Goal: Task Accomplishment & Management: Use online tool/utility

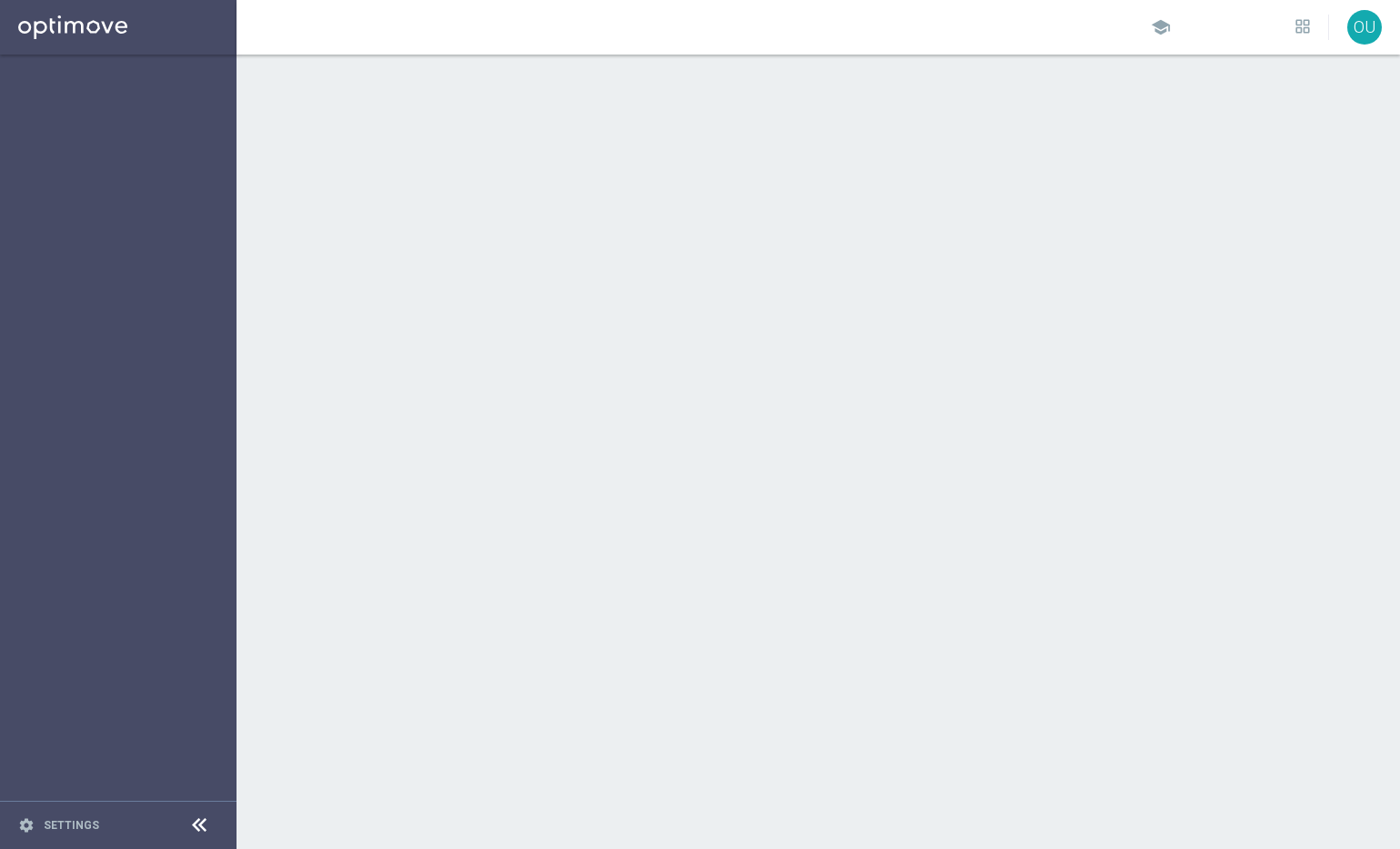
click at [988, 32] on div "school OU" at bounding box center [817, 27] width 1163 height 54
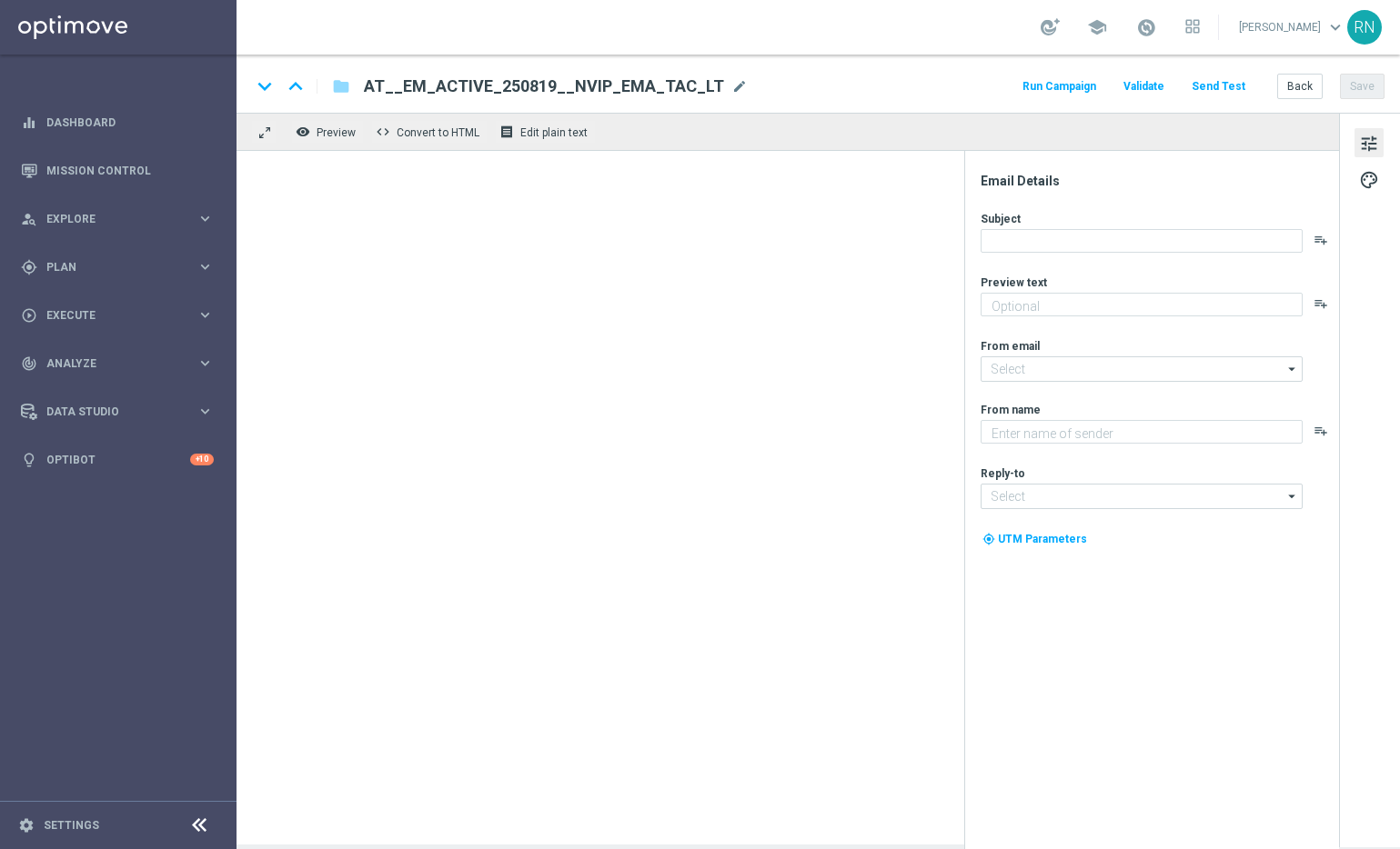
type textarea "Spare heute bei 742 Gewinnchancen."
type textarea "Lottoland"
type input "mail@crm.lottoland.com"
type input "service@lottoland.com"
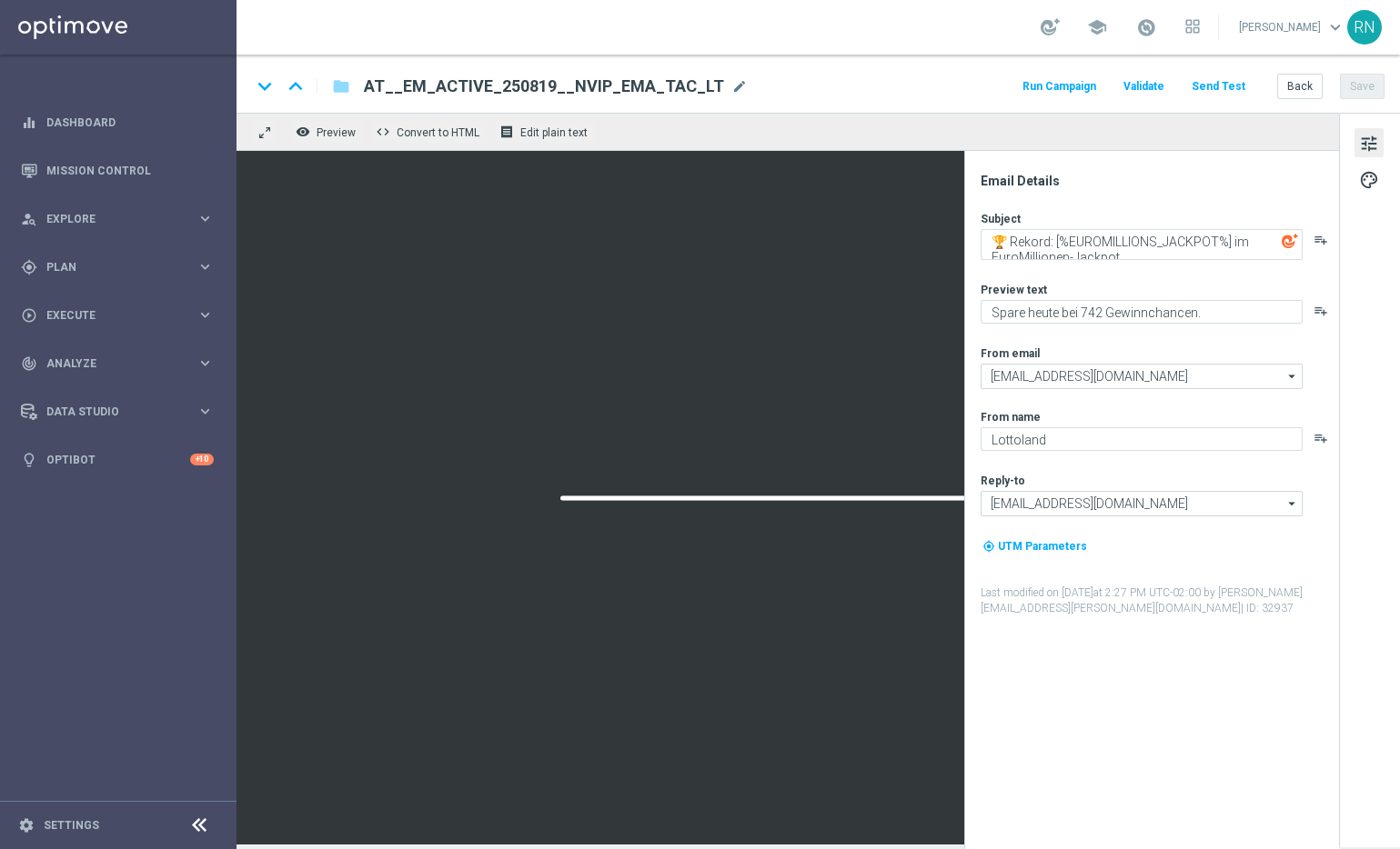
click at [1222, 88] on button "Send Test" at bounding box center [1218, 87] width 59 height 25
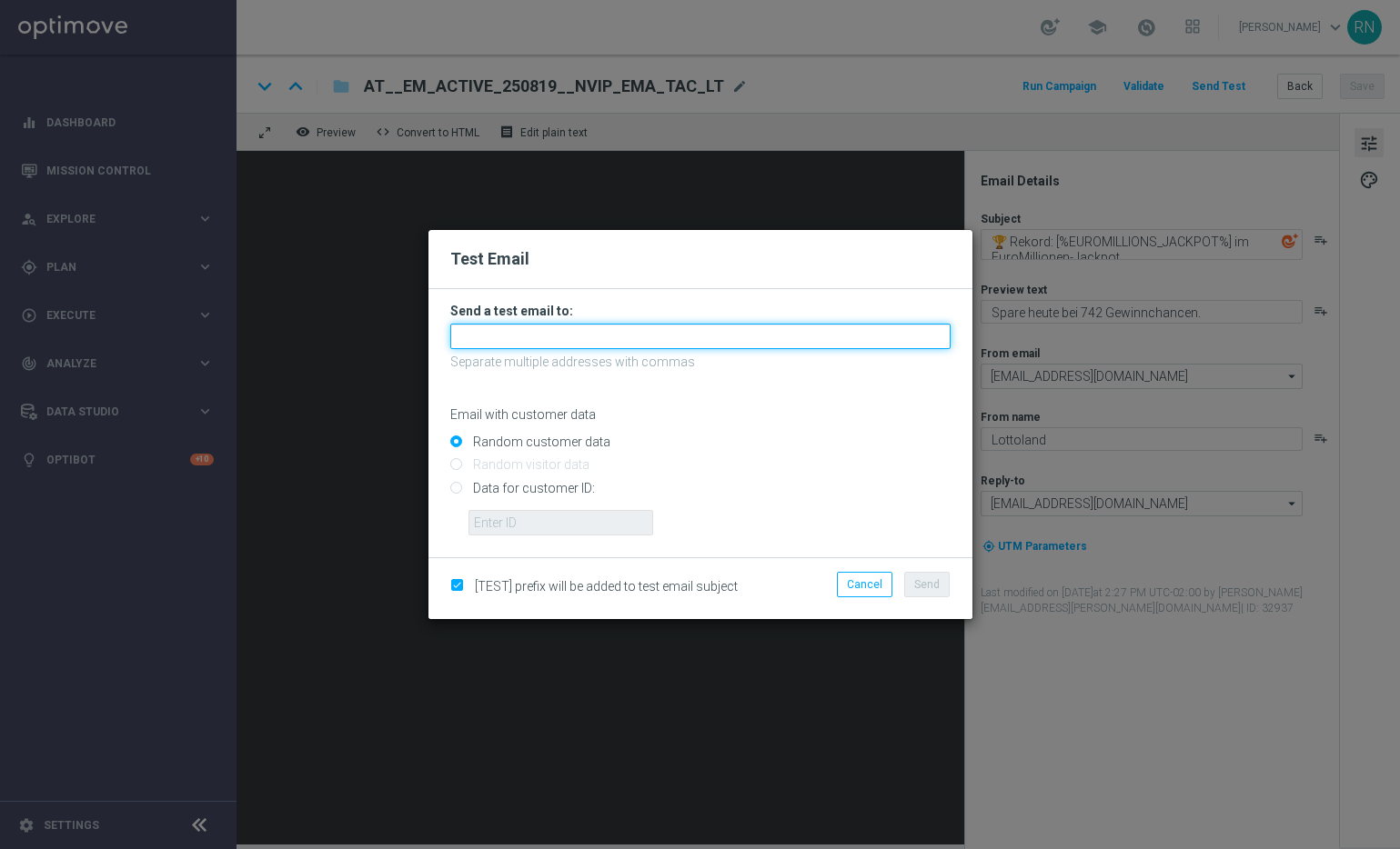
click at [501, 328] on input "text" at bounding box center [700, 336] width 500 height 26
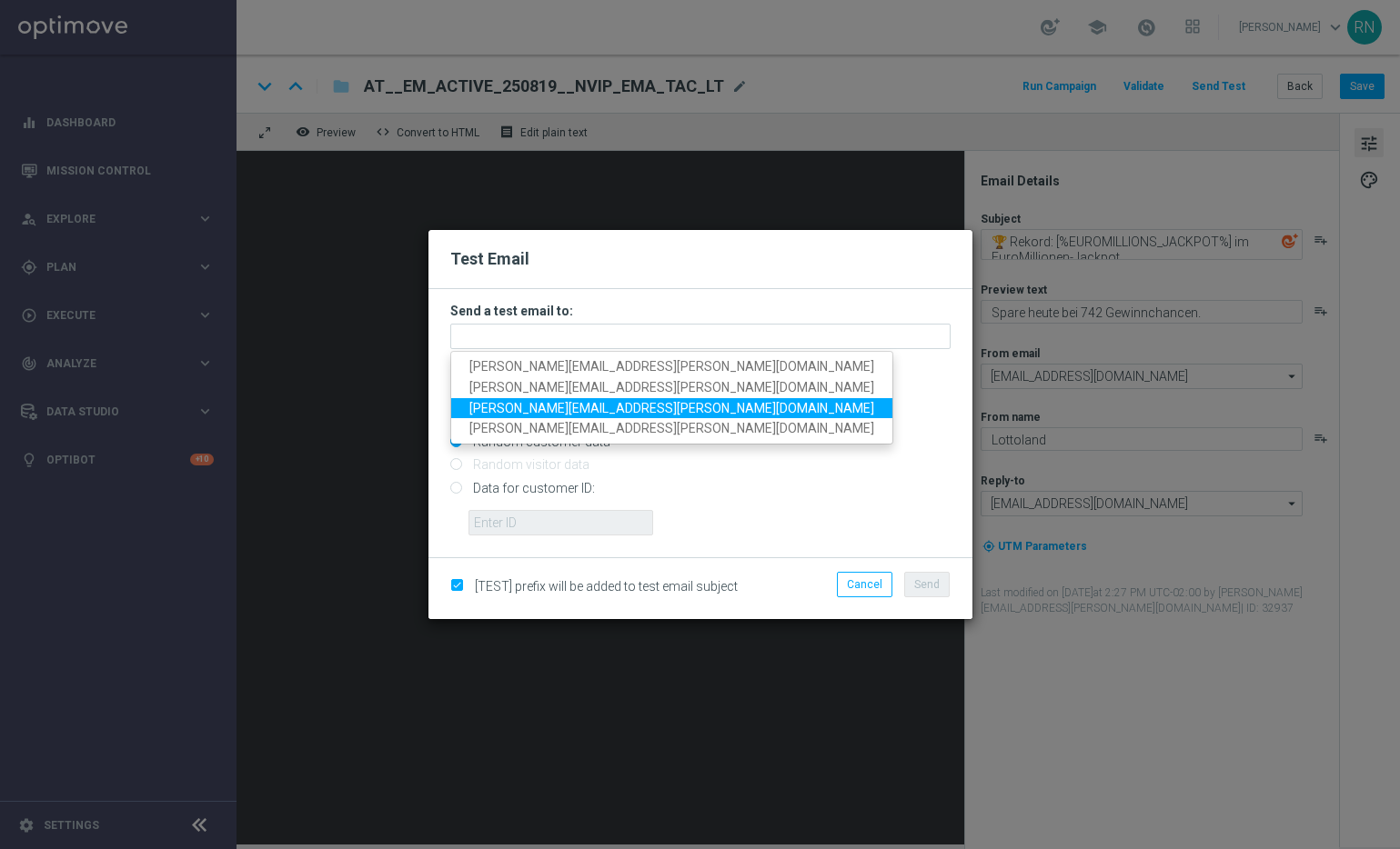
click at [578, 406] on span "[PERSON_NAME][EMAIL_ADDRESS][PERSON_NAME][DOMAIN_NAME]" at bounding box center [671, 407] width 405 height 15
type input "[PERSON_NAME][EMAIL_ADDRESS][PERSON_NAME][DOMAIN_NAME]"
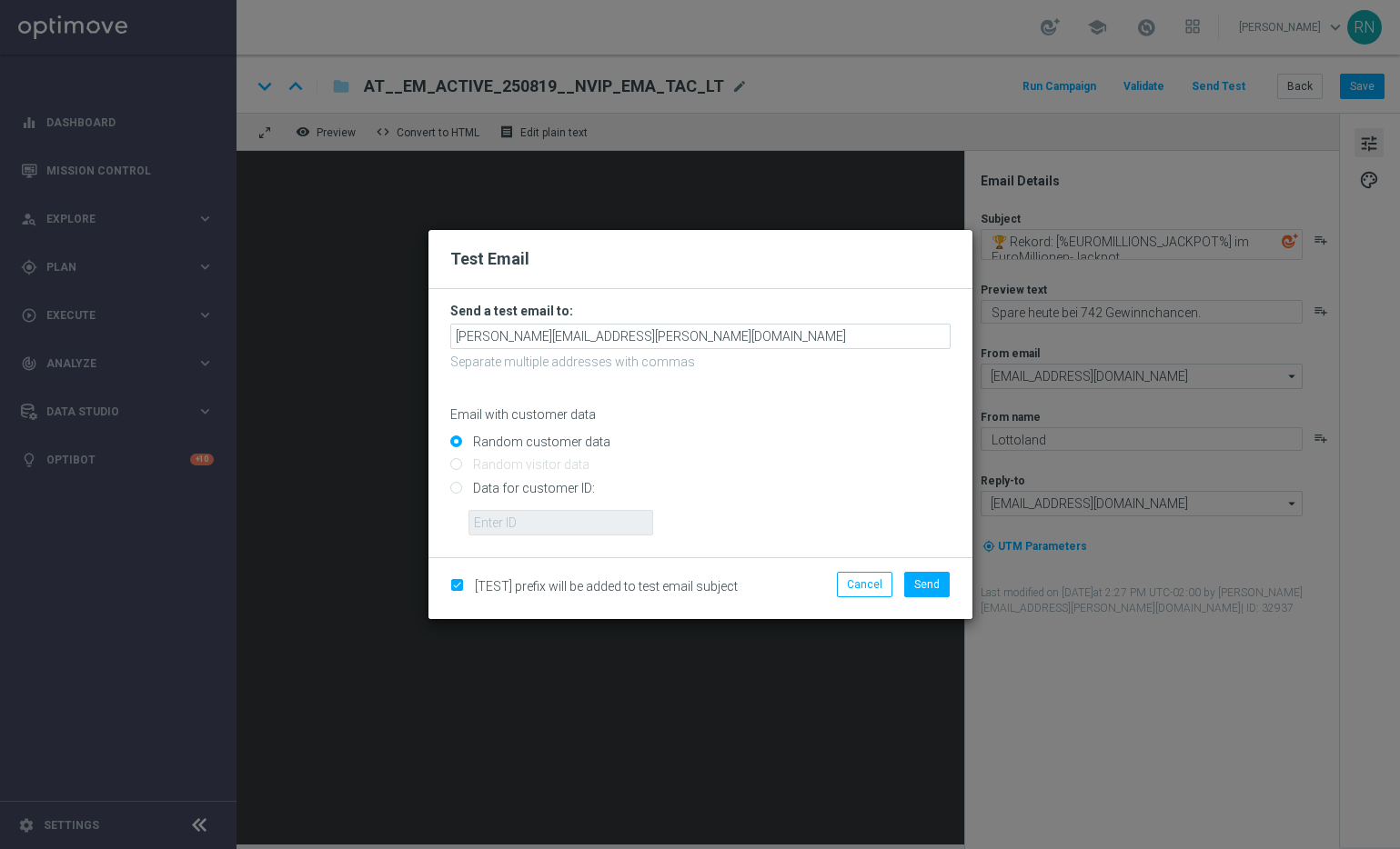
click at [494, 487] on input "Data for customer ID:" at bounding box center [700, 496] width 500 height 26
radio input "true"
click at [555, 521] on input "text" at bounding box center [561, 523] width 184 height 26
paste input "224105369"
type input "224105369"
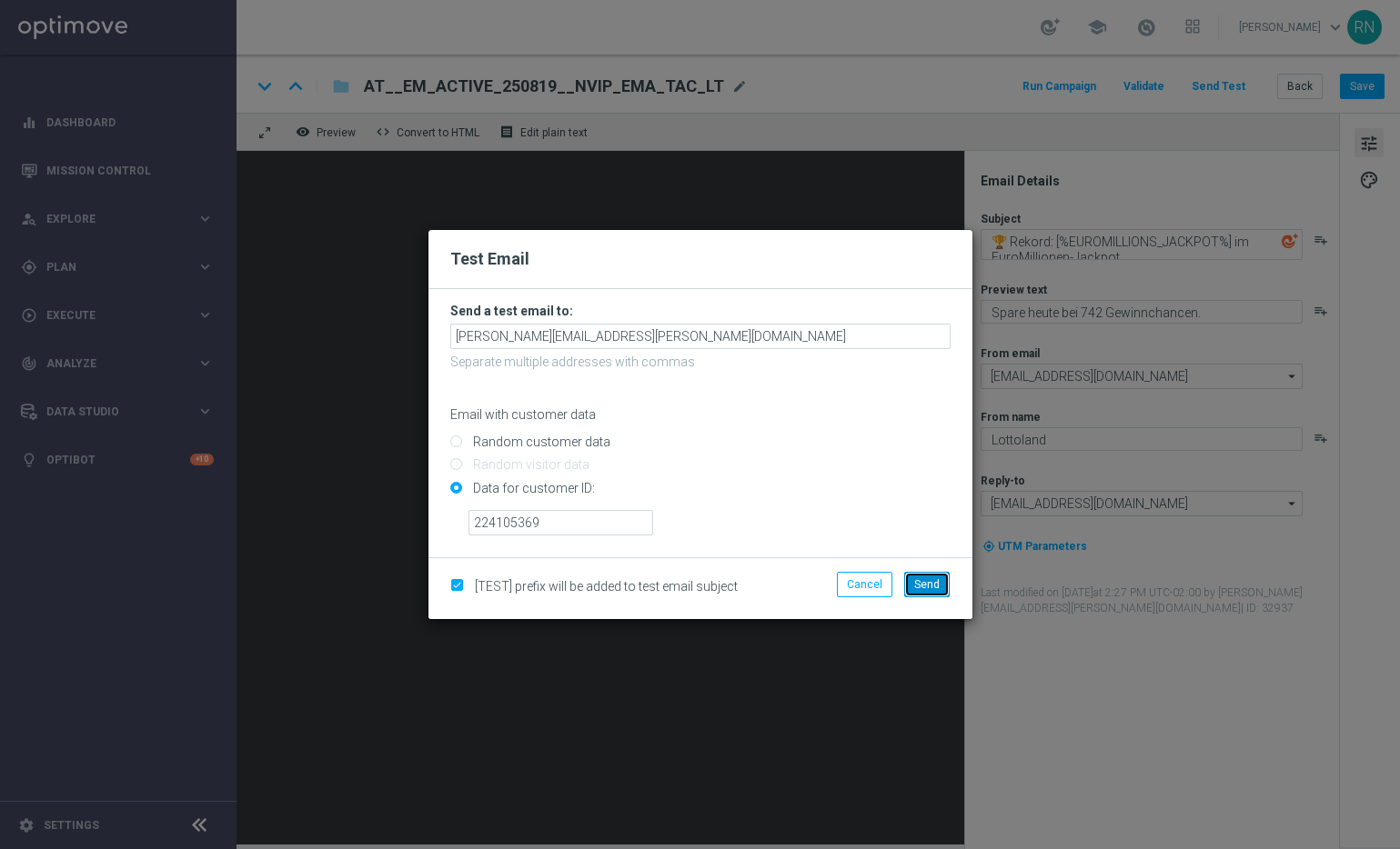
click at [922, 581] on span "Send" at bounding box center [927, 584] width 26 height 13
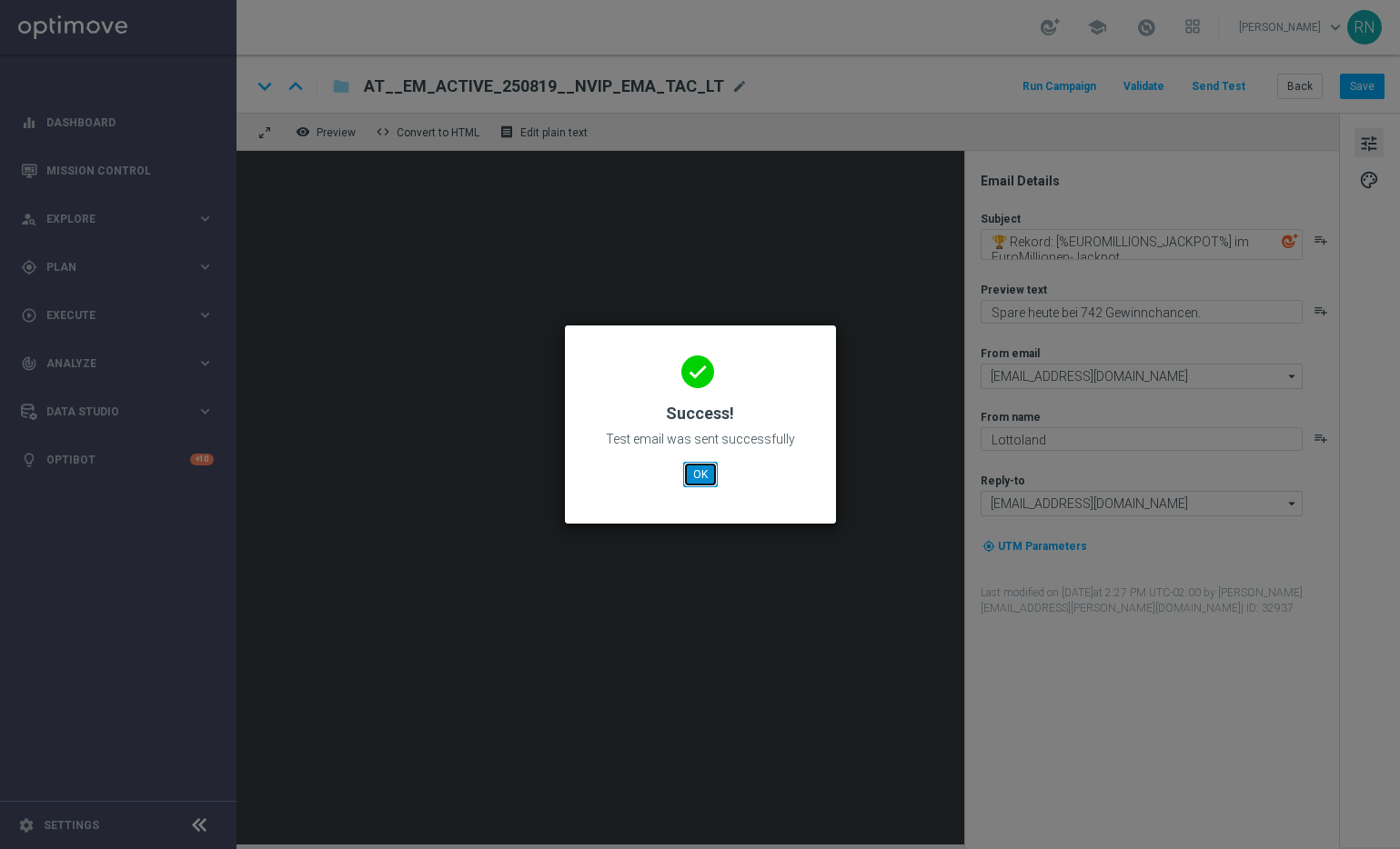
click at [692, 479] on button "OK" at bounding box center [700, 475] width 34 height 26
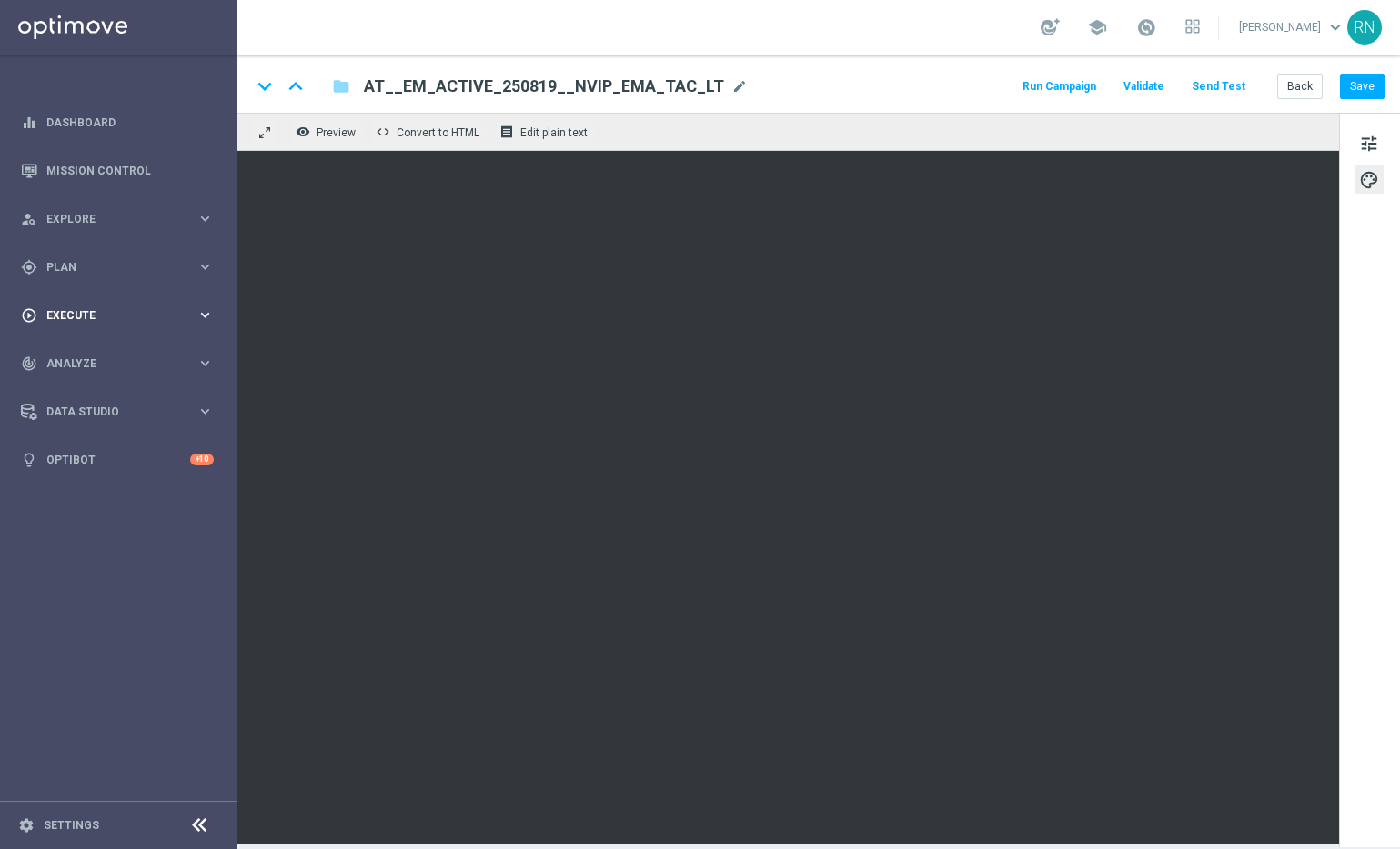
click at [207, 310] on icon "keyboard_arrow_right" at bounding box center [205, 314] width 18 height 18
click at [207, 271] on icon "keyboard_arrow_right" at bounding box center [205, 266] width 18 height 18
click at [212, 360] on icon "keyboard_arrow_right" at bounding box center [205, 360] width 18 height 18
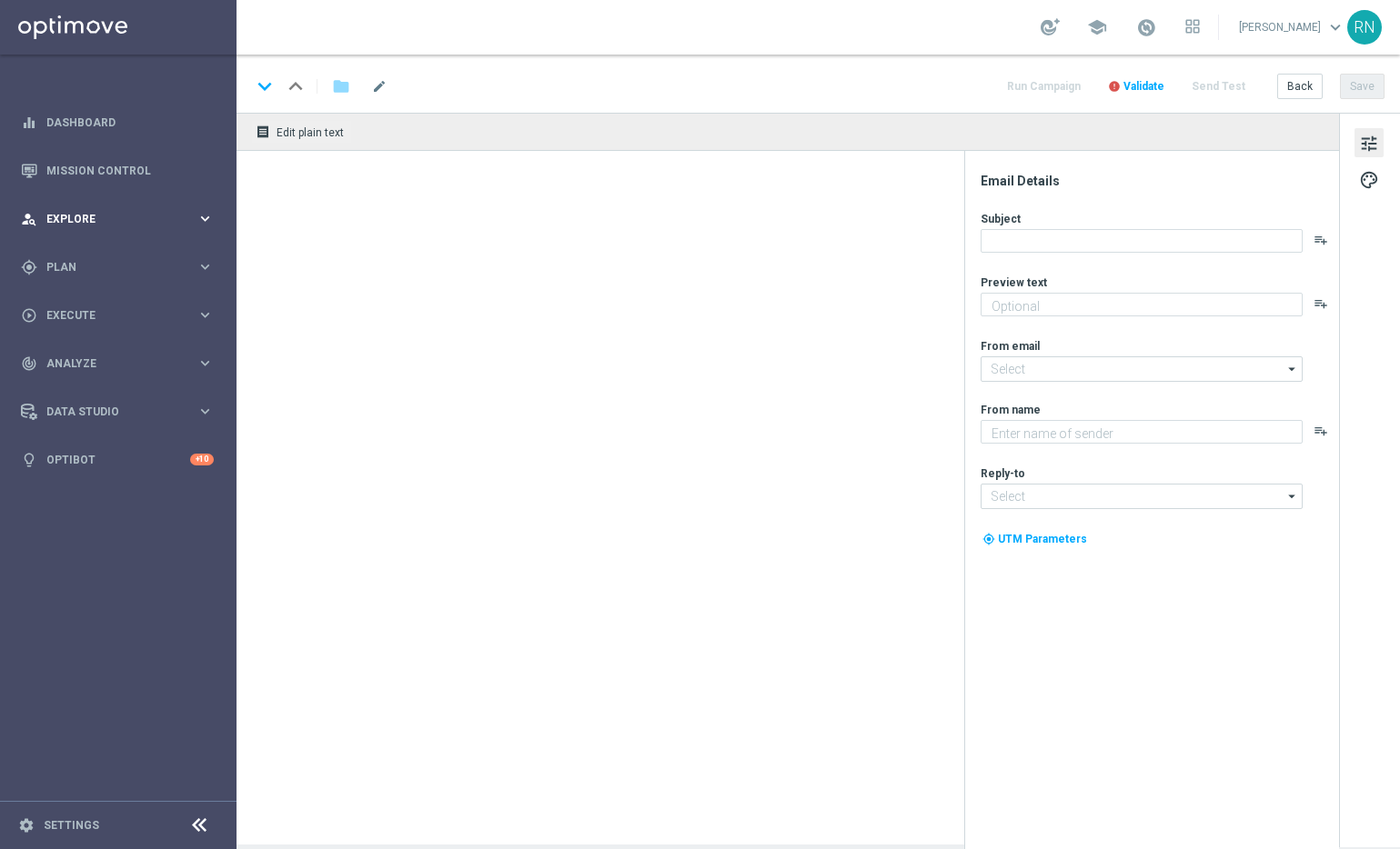
type textarea "Hol dir 50 % Rabatt."
type input "[EMAIL_ADDRESS][DOMAIN_NAME]"
type textarea "Lottoland"
type input "service@lottoland.com"
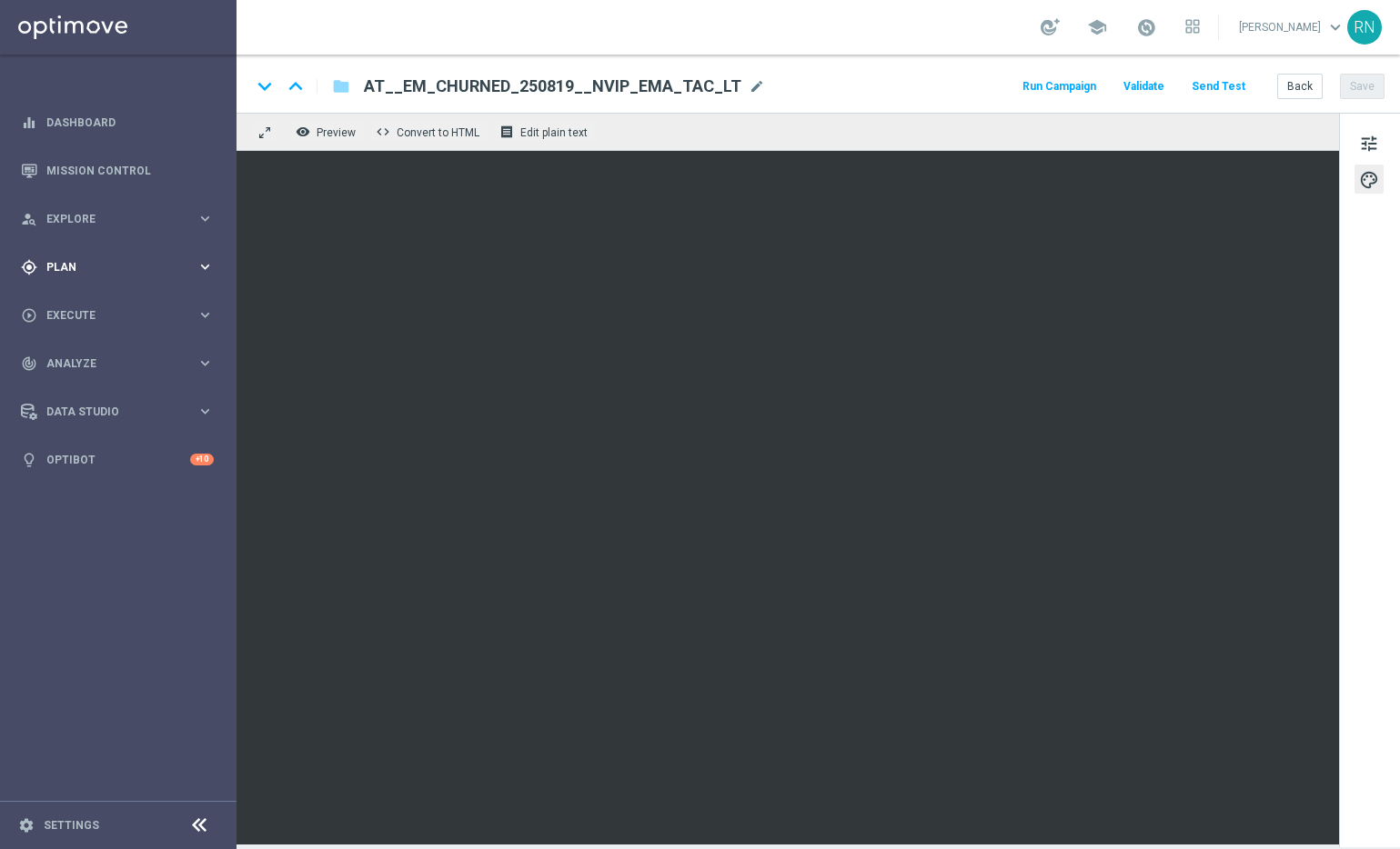
click at [202, 267] on icon "keyboard_arrow_right" at bounding box center [205, 266] width 18 height 18
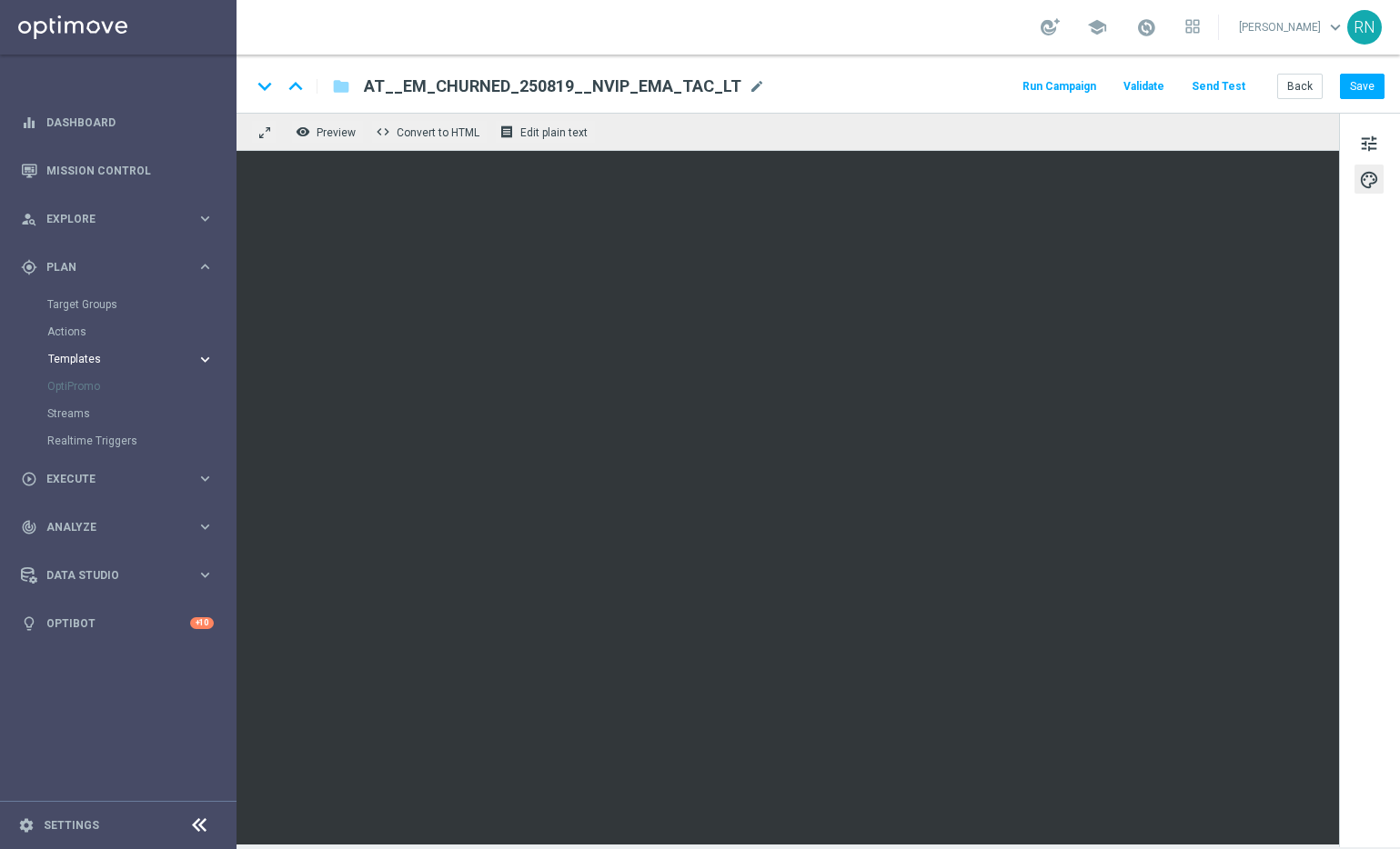
click at [196, 355] on icon "keyboard_arrow_right" at bounding box center [205, 360] width 18 height 18
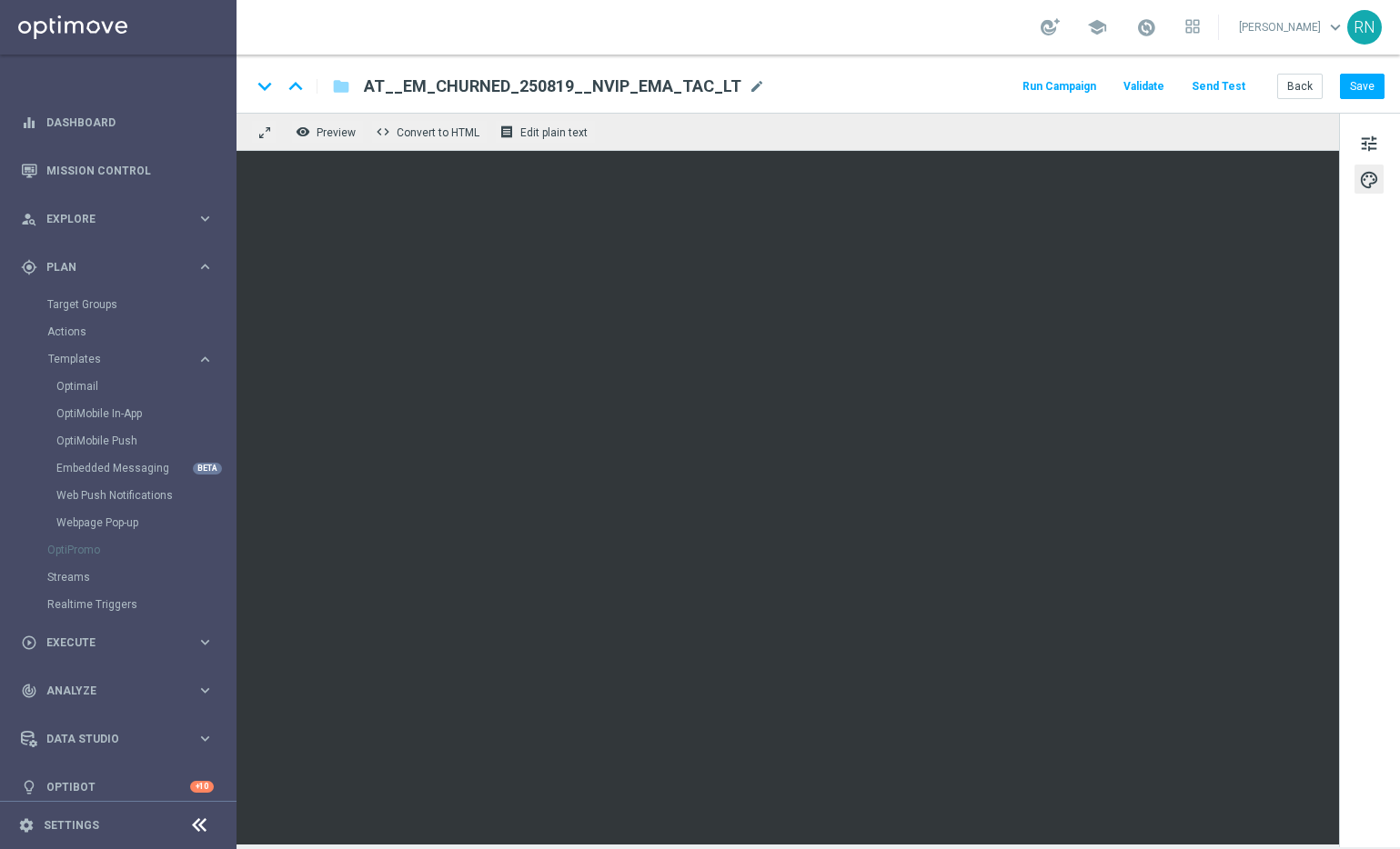
click at [1210, 81] on button "Send Test" at bounding box center [1218, 87] width 59 height 25
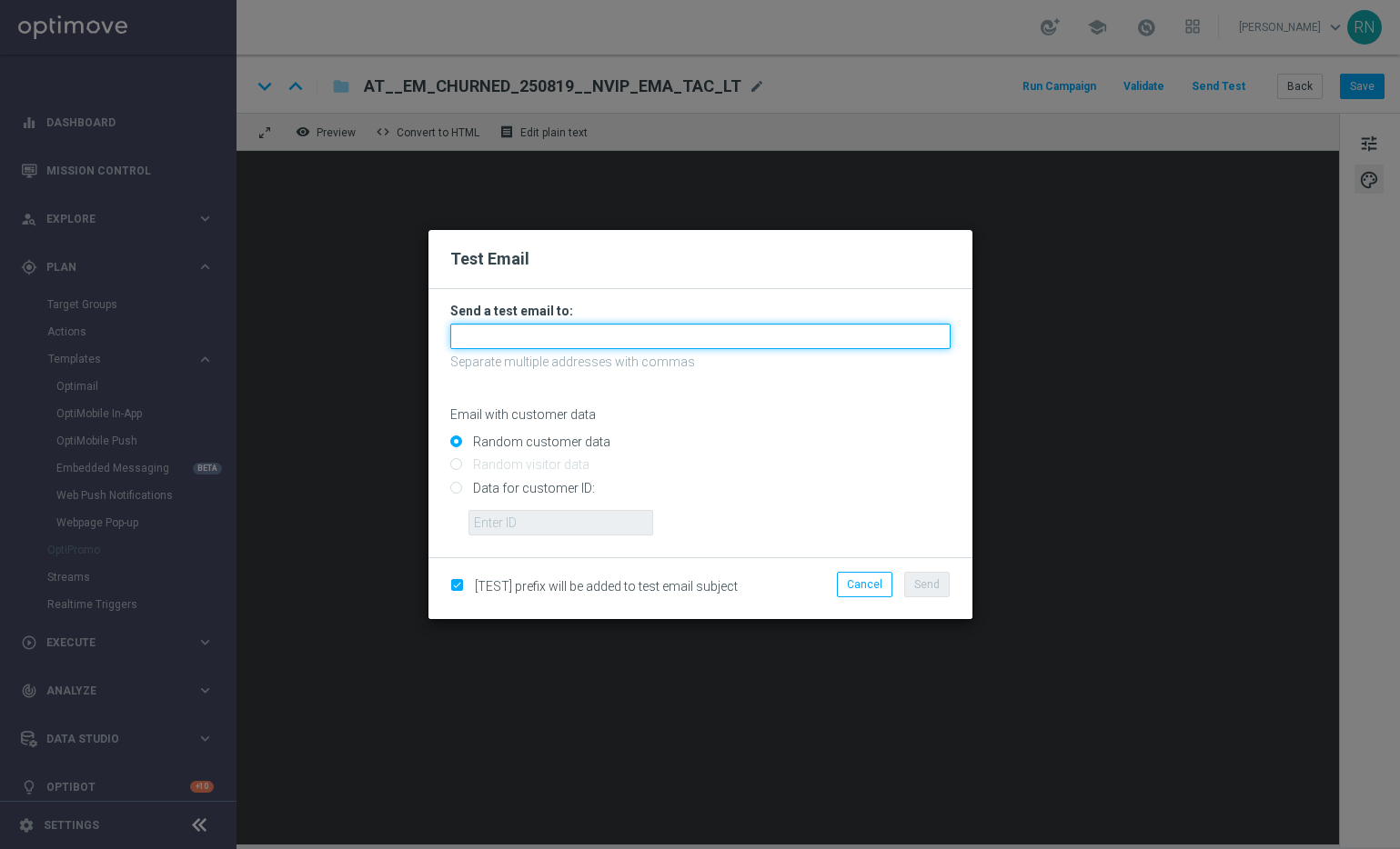
click at [632, 336] on input "text" at bounding box center [700, 336] width 500 height 26
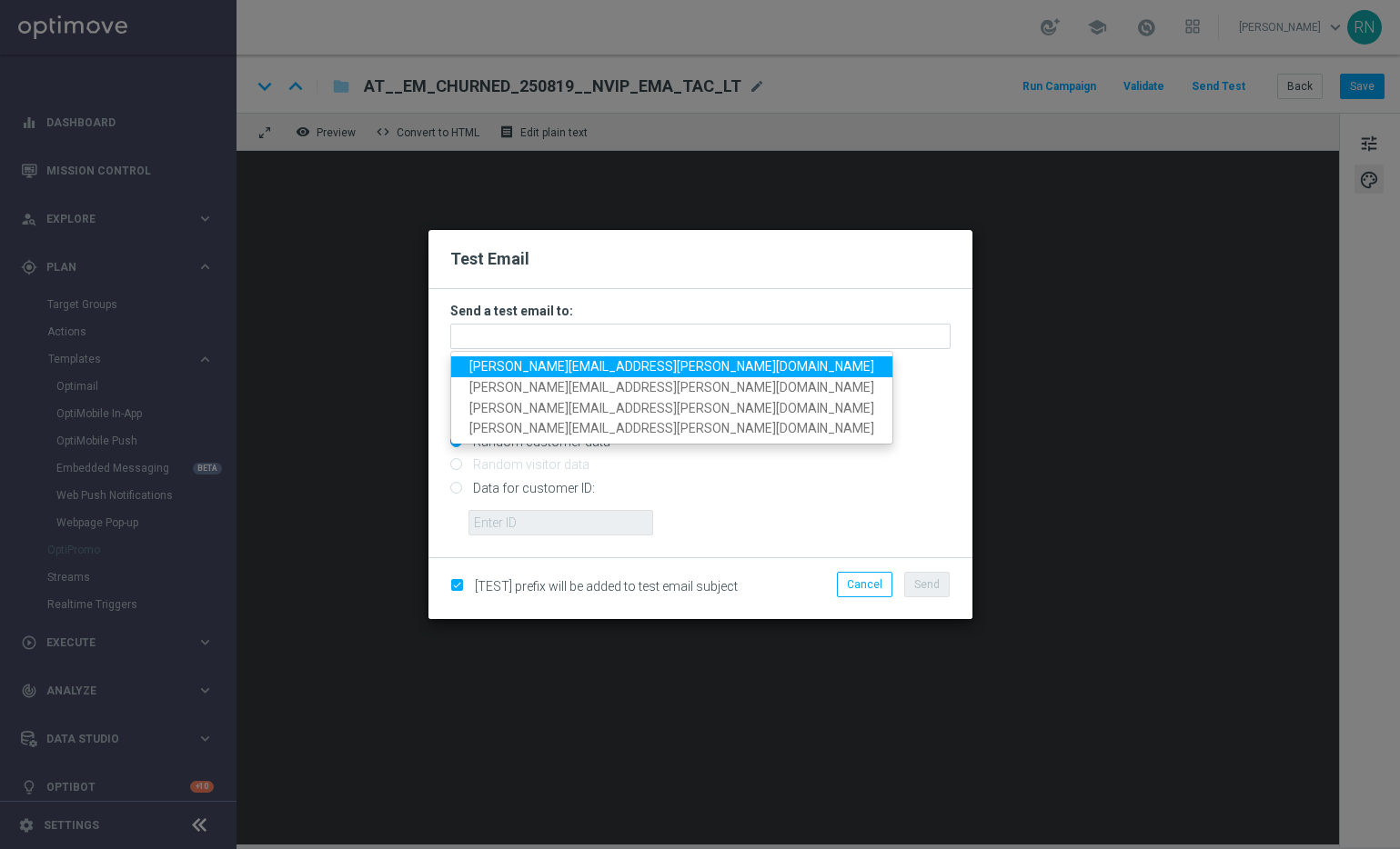
click at [599, 367] on span "[PERSON_NAME][EMAIL_ADDRESS][PERSON_NAME][DOMAIN_NAME]" at bounding box center [671, 367] width 405 height 15
type input "[PERSON_NAME][EMAIL_ADDRESS][PERSON_NAME][DOMAIN_NAME]"
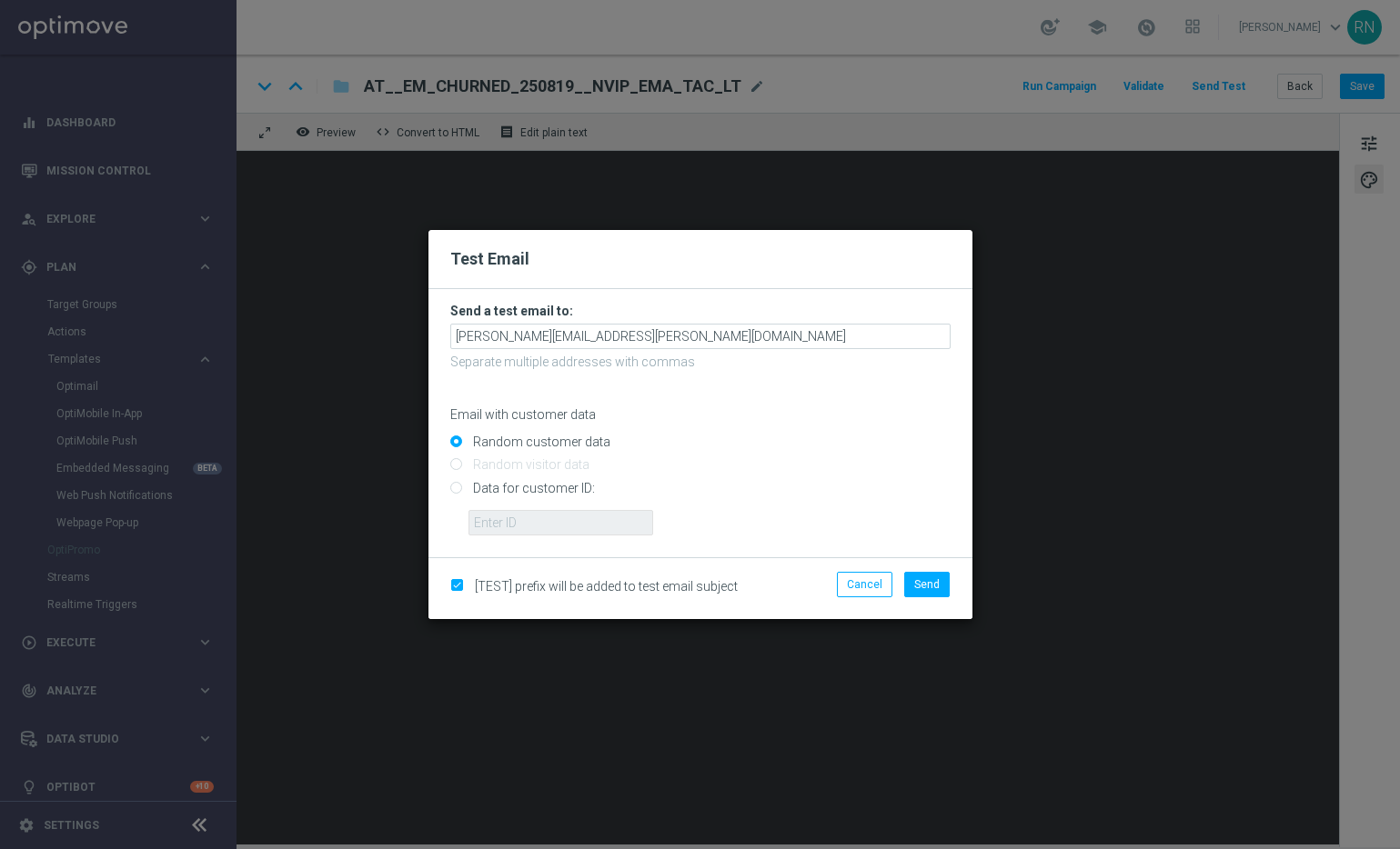
click at [511, 488] on input "Data for customer ID:" at bounding box center [700, 496] width 500 height 26
radio input "true"
click at [550, 518] on input "text" at bounding box center [561, 523] width 184 height 26
paste input "224105369"
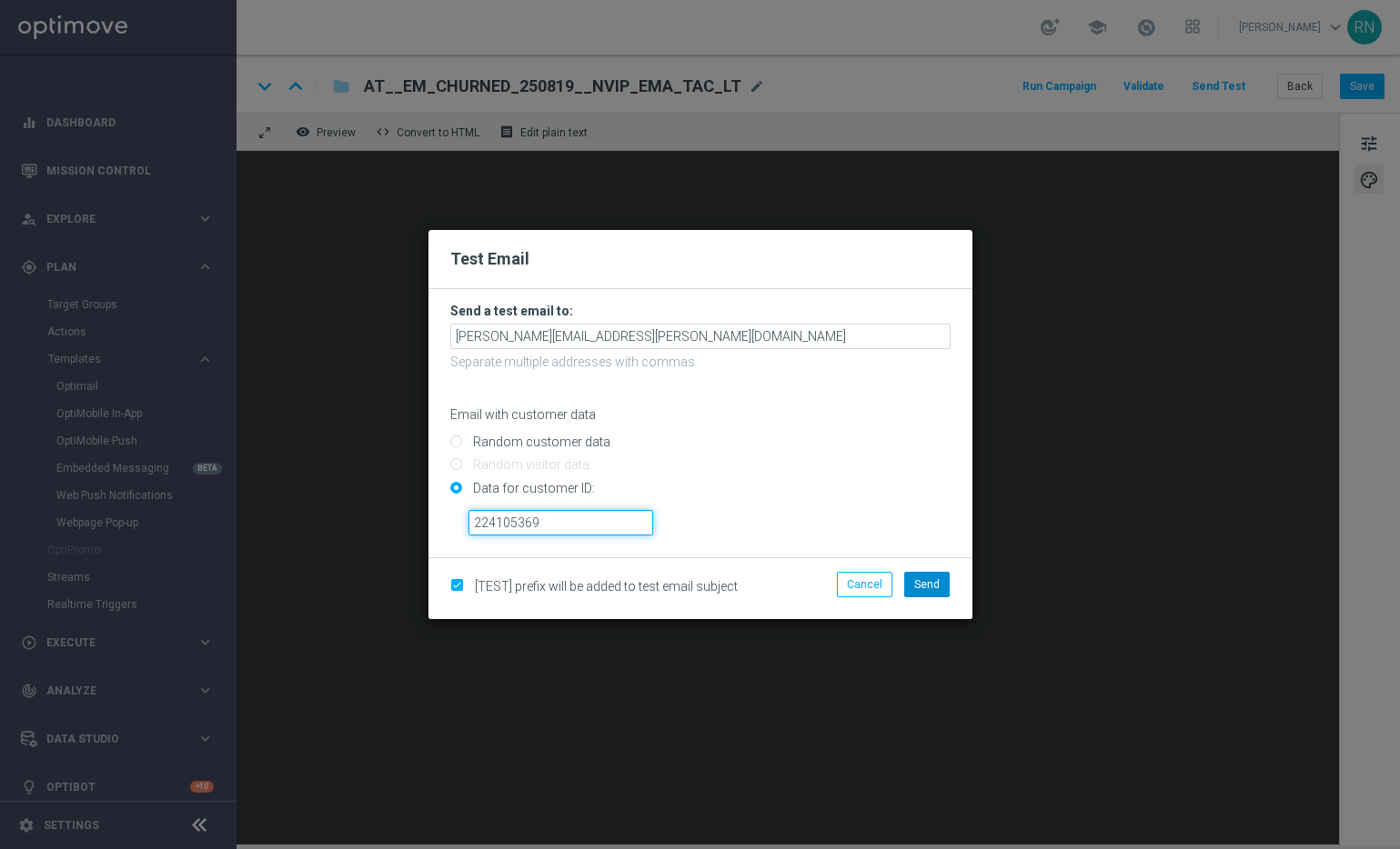
type input "224105369"
click at [931, 579] on span "Send" at bounding box center [927, 584] width 26 height 13
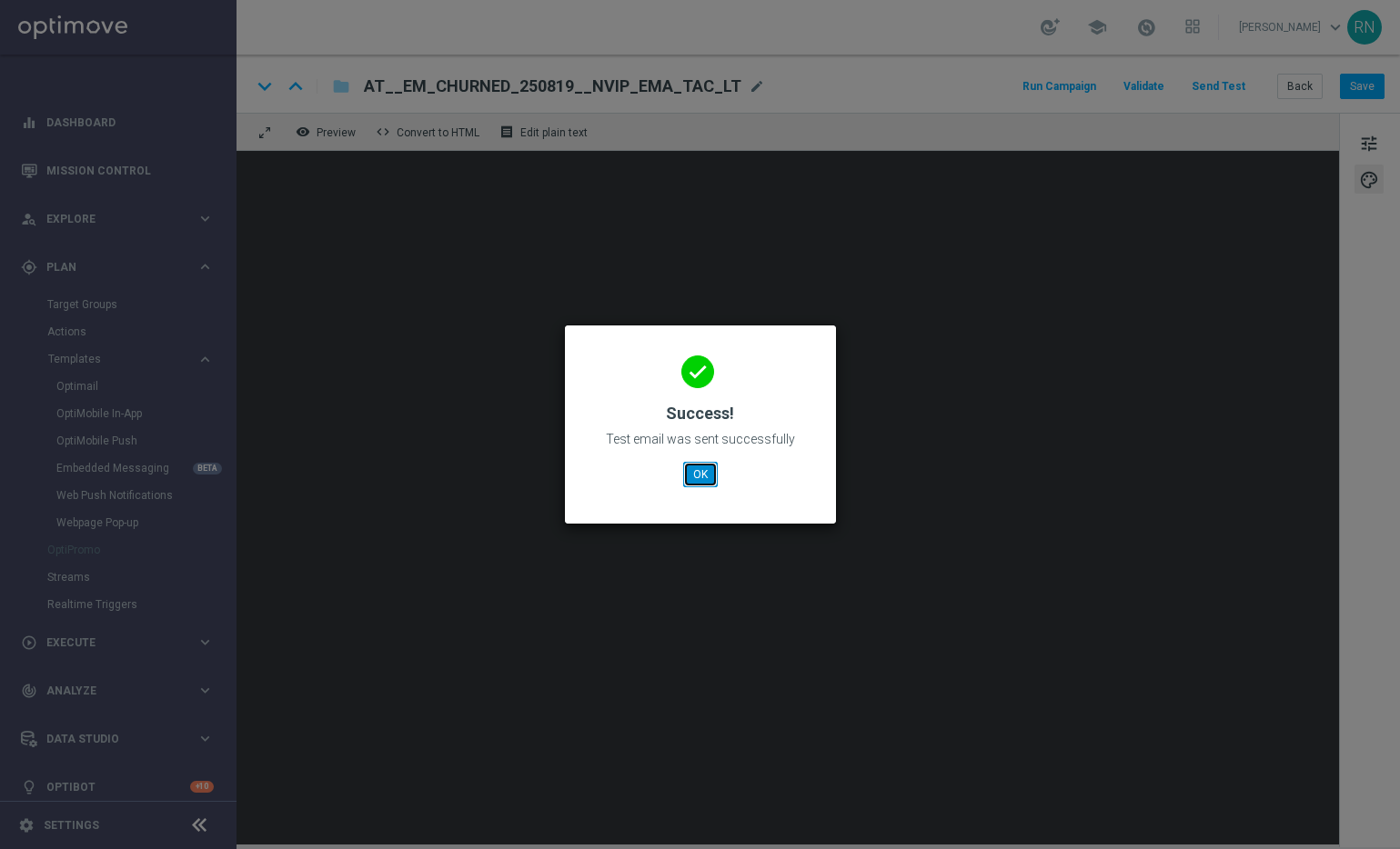
click at [695, 471] on button "OK" at bounding box center [700, 475] width 34 height 26
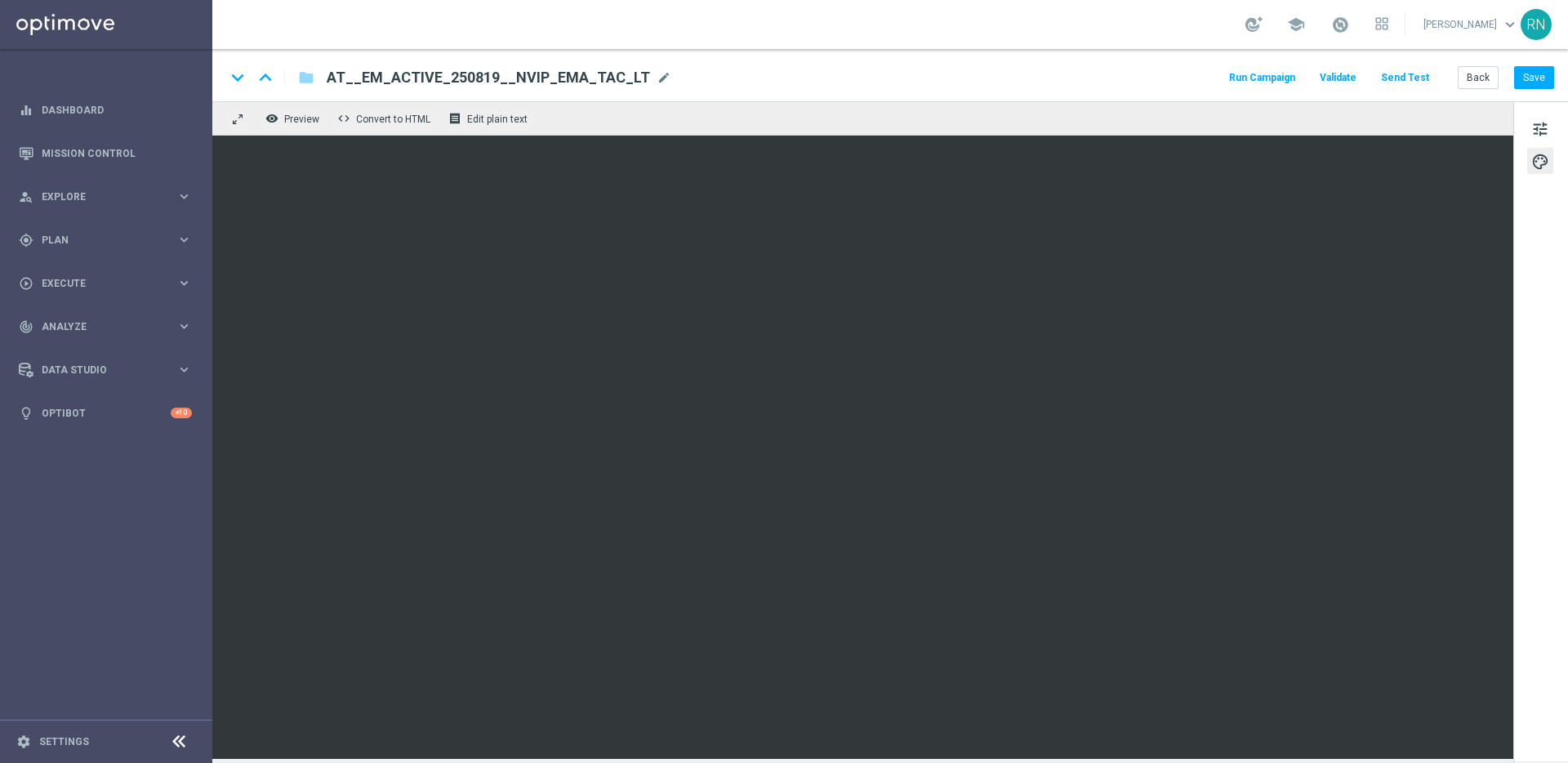
click at [1411, 79] on button "Send Test" at bounding box center [1406, 78] width 53 height 22
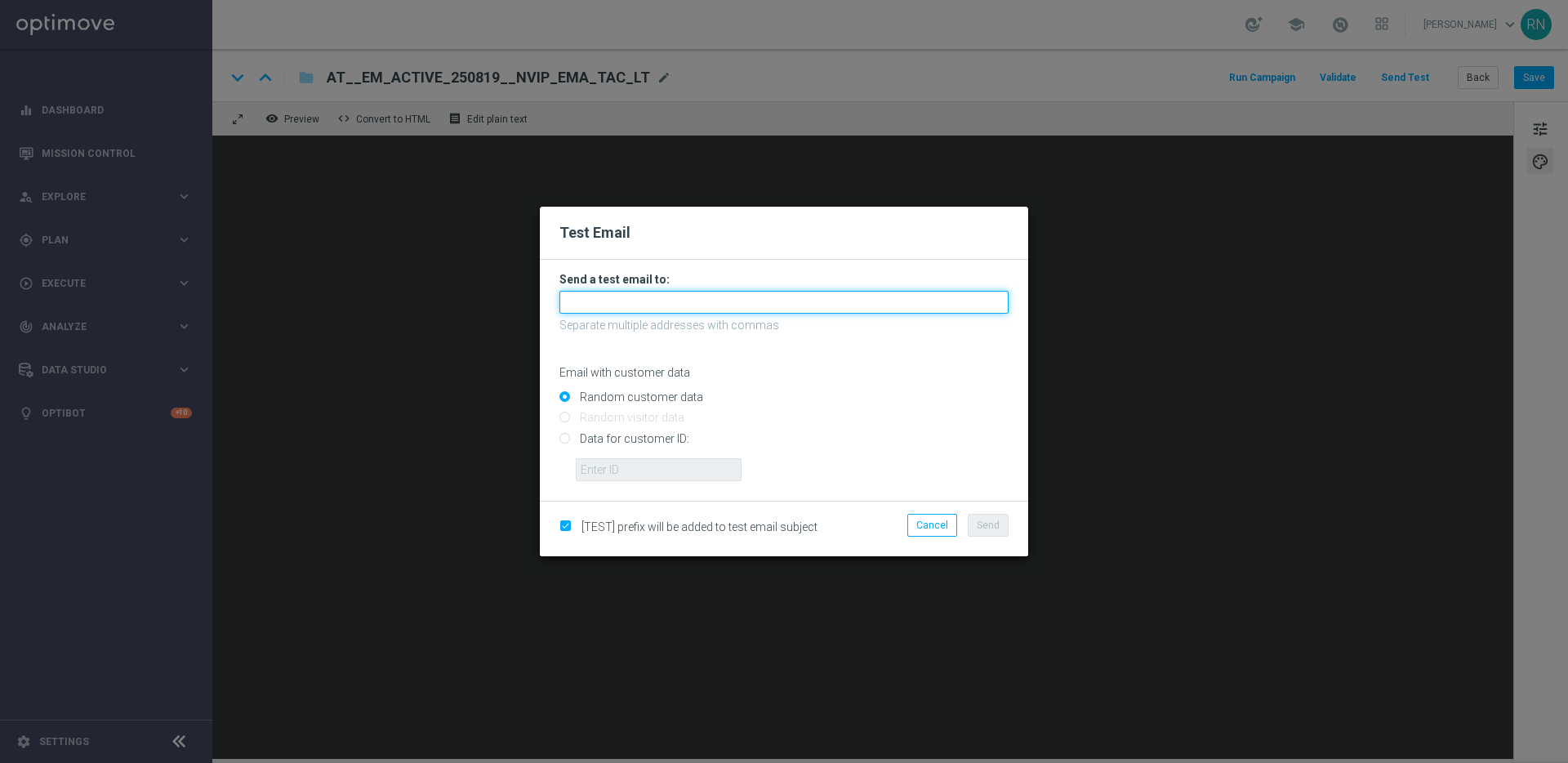
click at [660, 302] on input "text" at bounding box center [784, 302] width 449 height 23
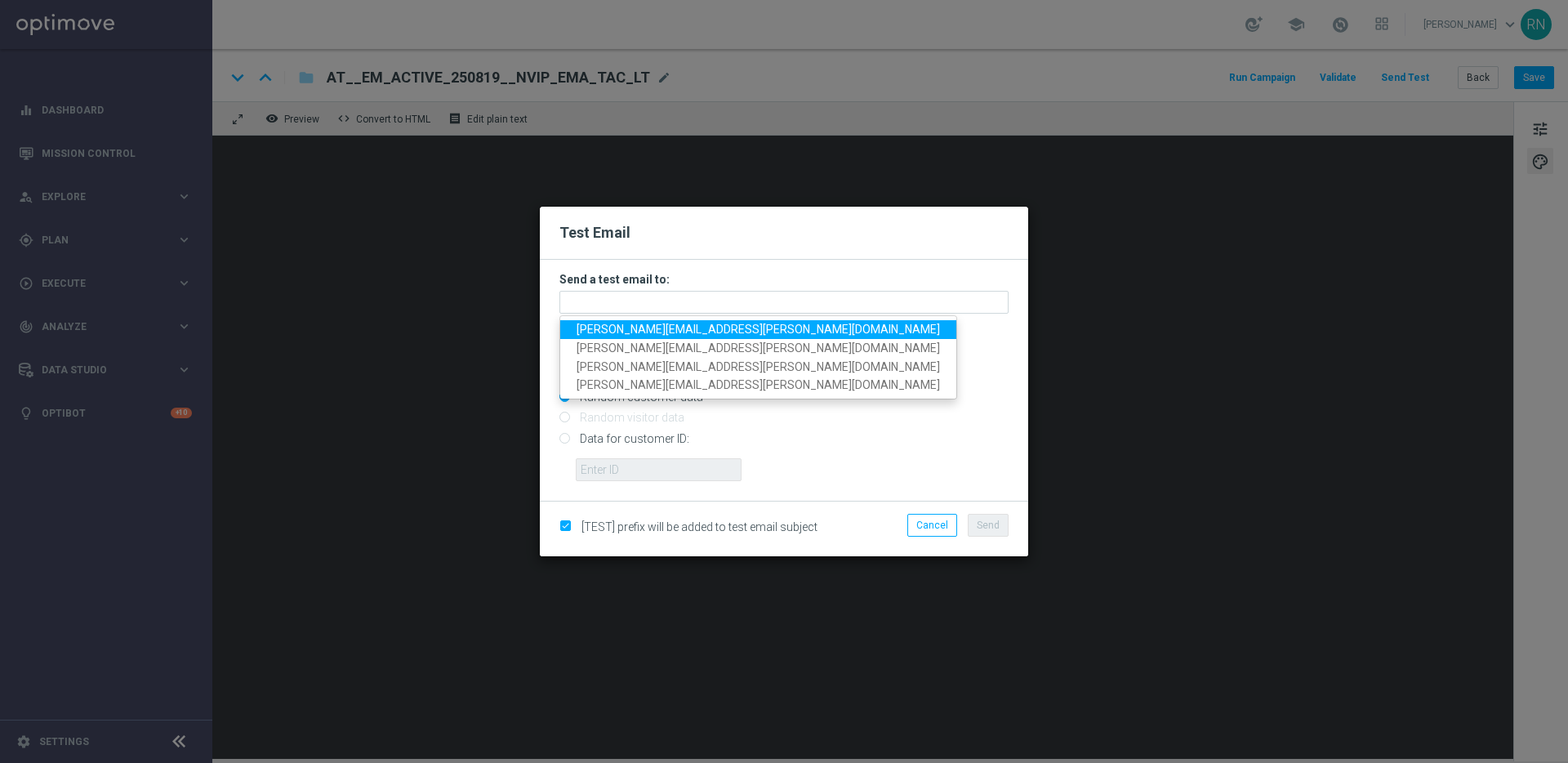
click at [671, 324] on span "[PERSON_NAME][EMAIL_ADDRESS][PERSON_NAME][DOMAIN_NAME]" at bounding box center [758, 330] width 364 height 13
type input "[PERSON_NAME][EMAIL_ADDRESS][PERSON_NAME][DOMAIN_NAME]"
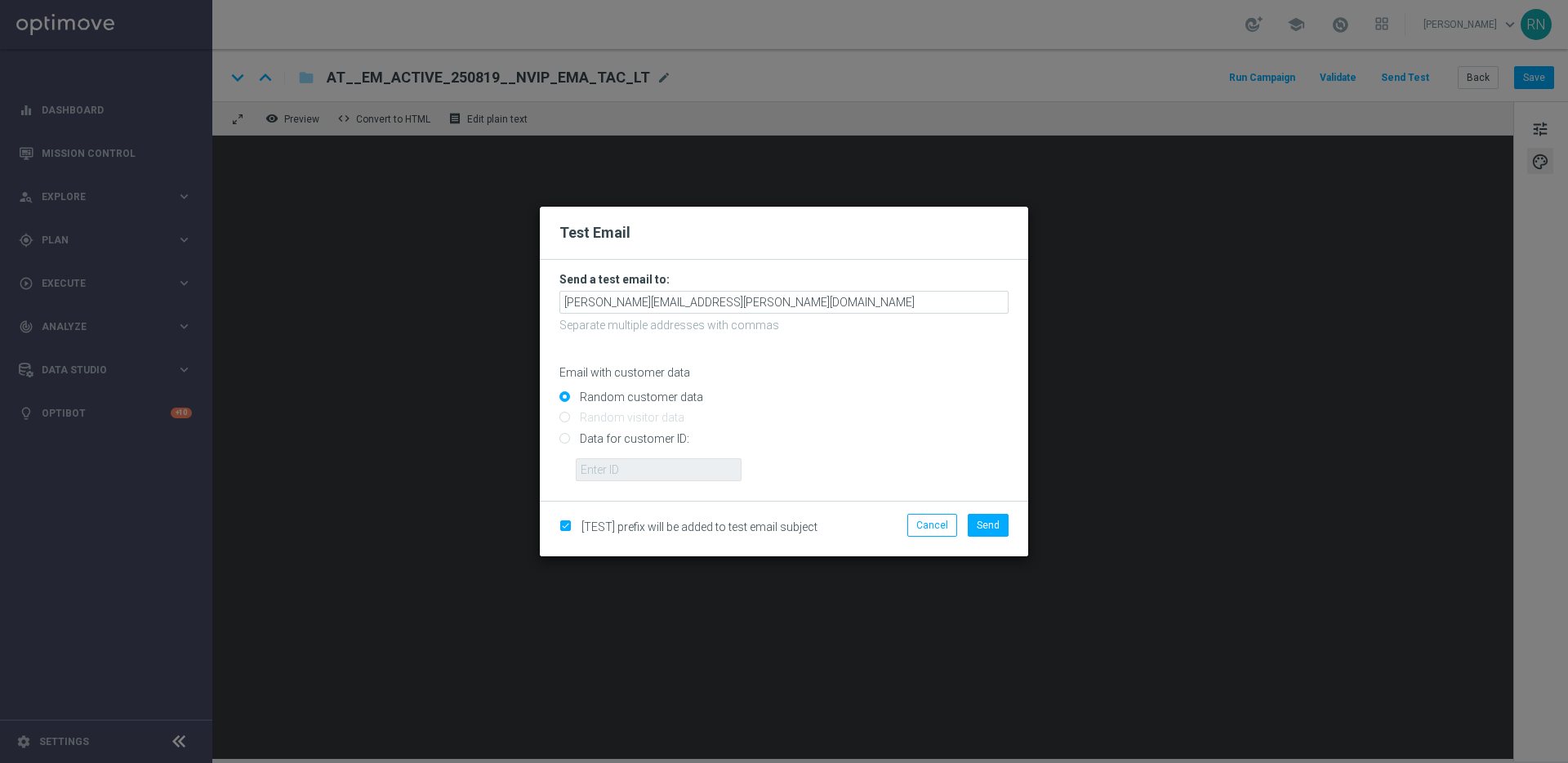
click at [624, 438] on input "Data for customer ID:" at bounding box center [784, 446] width 449 height 23
radio input "true"
click at [649, 479] on input "text" at bounding box center [659, 470] width 166 height 23
paste input "224105369"
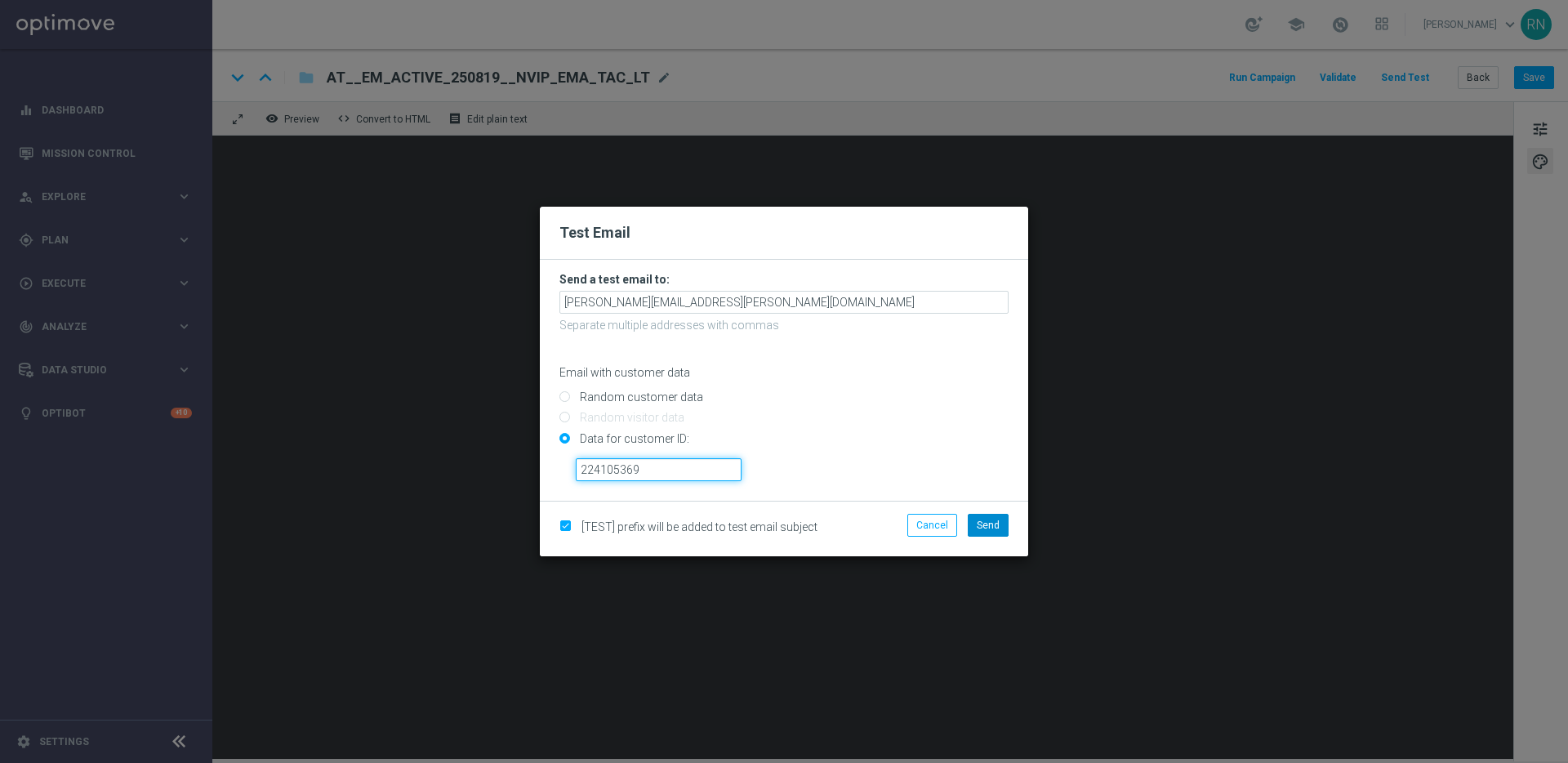
type input "224105369"
click at [985, 524] on span "Send" at bounding box center [988, 525] width 23 height 12
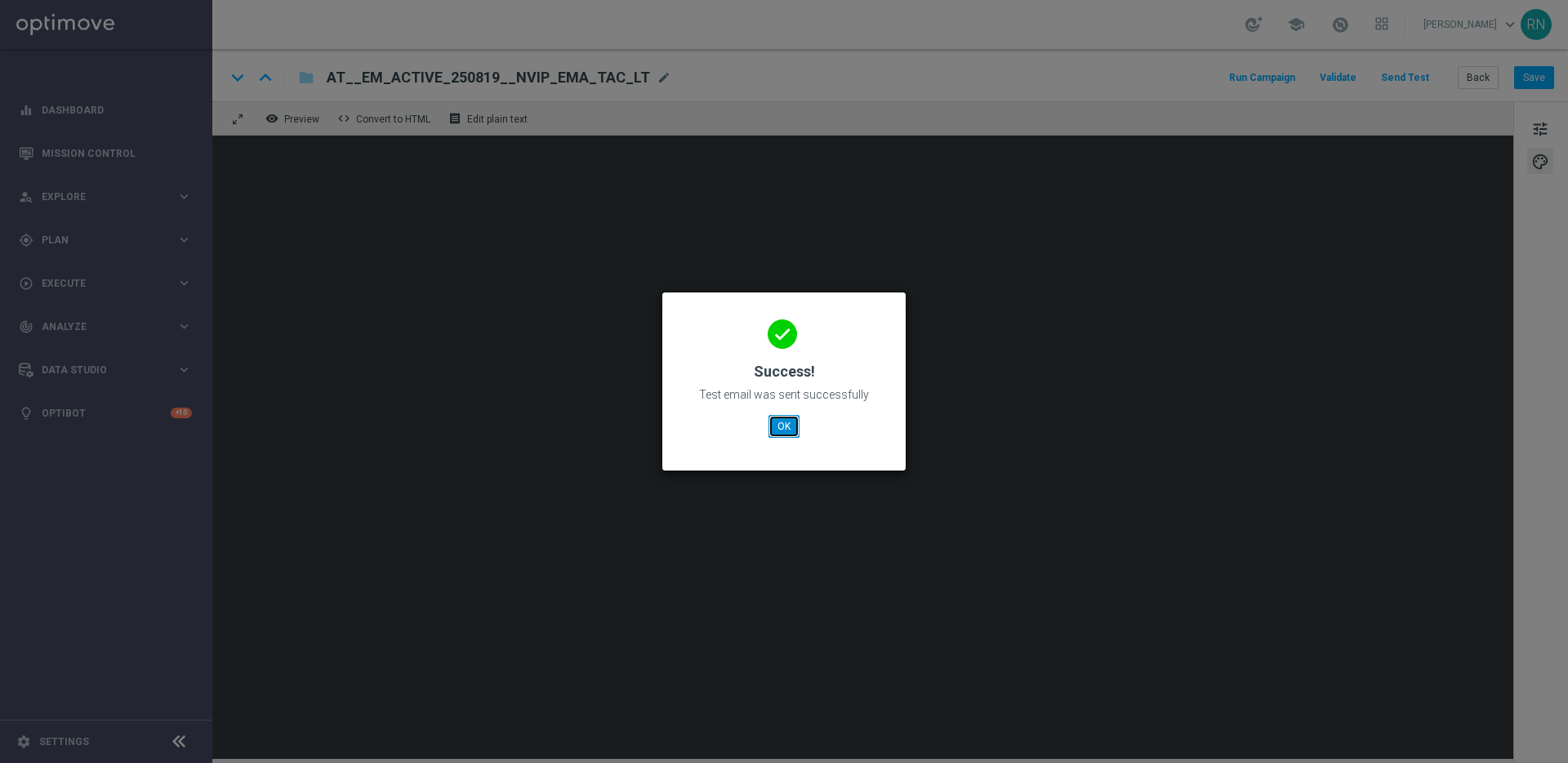
click at [784, 423] on button "OK" at bounding box center [784, 427] width 31 height 23
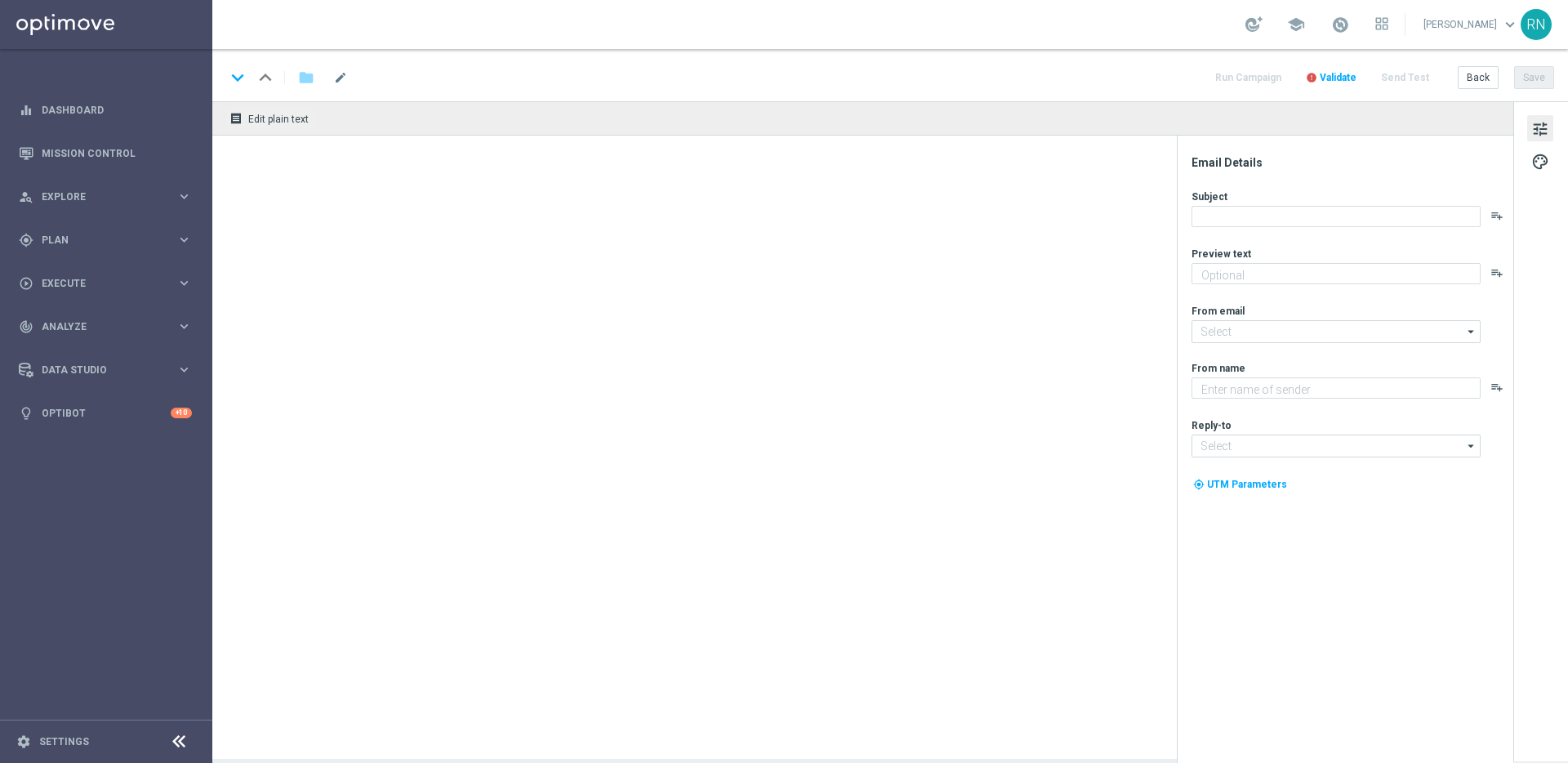
type textarea "Spare heute bei 742 Gewinnchancen."
type input "[EMAIL_ADDRESS][DOMAIN_NAME]"
type textarea "Lottoland"
type input "[EMAIL_ADDRESS][DOMAIN_NAME]"
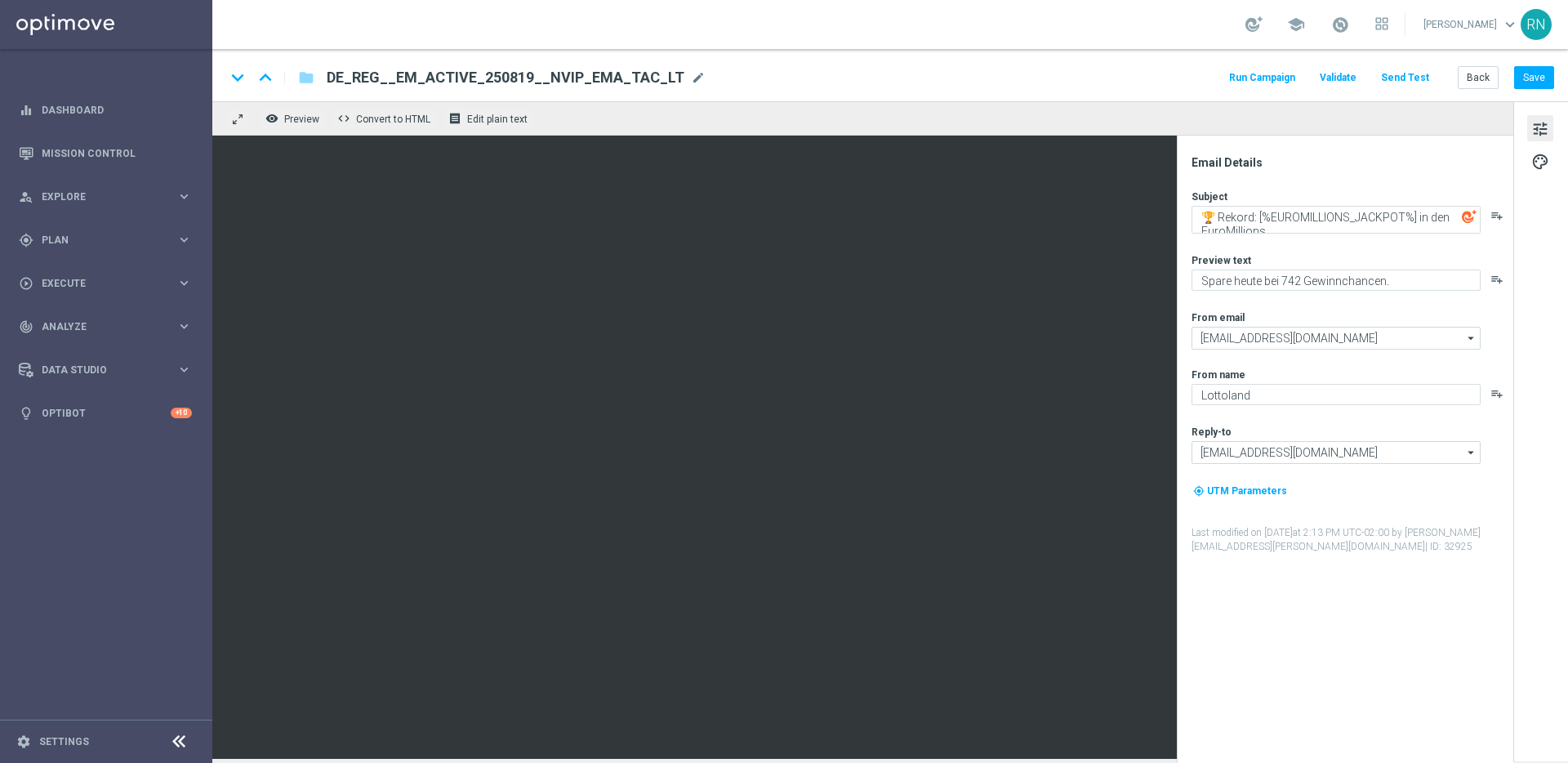
click at [1108, 73] on div "keyboard_arrow_down keyboard_arrow_up folder DE_REG__EM_ACTIVE_250819__NVIP_EMA…" at bounding box center [890, 78] width 1329 height 22
click at [1402, 80] on button "Send Test" at bounding box center [1406, 78] width 53 height 22
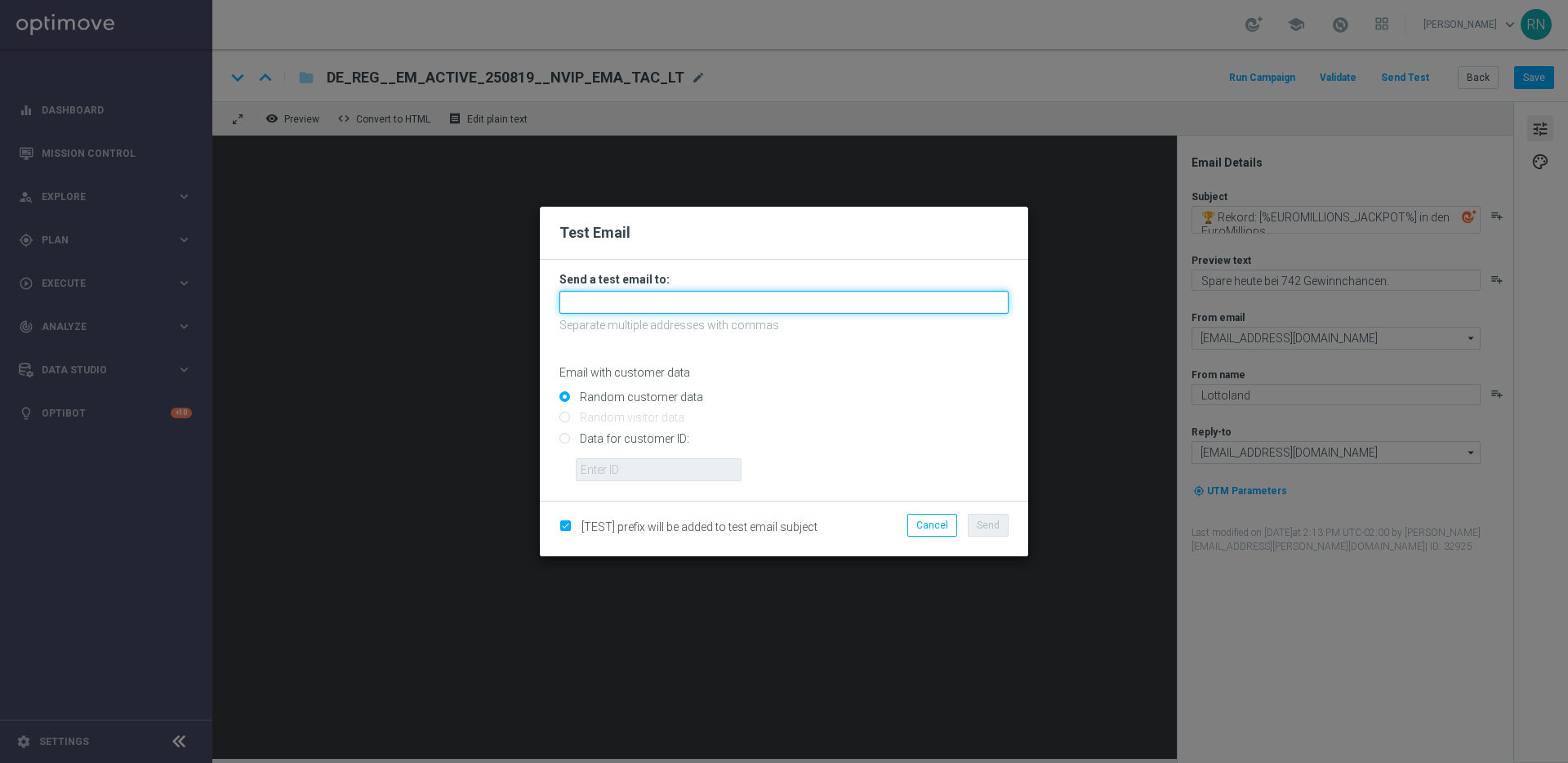
click at [741, 307] on input "text" at bounding box center [784, 302] width 449 height 23
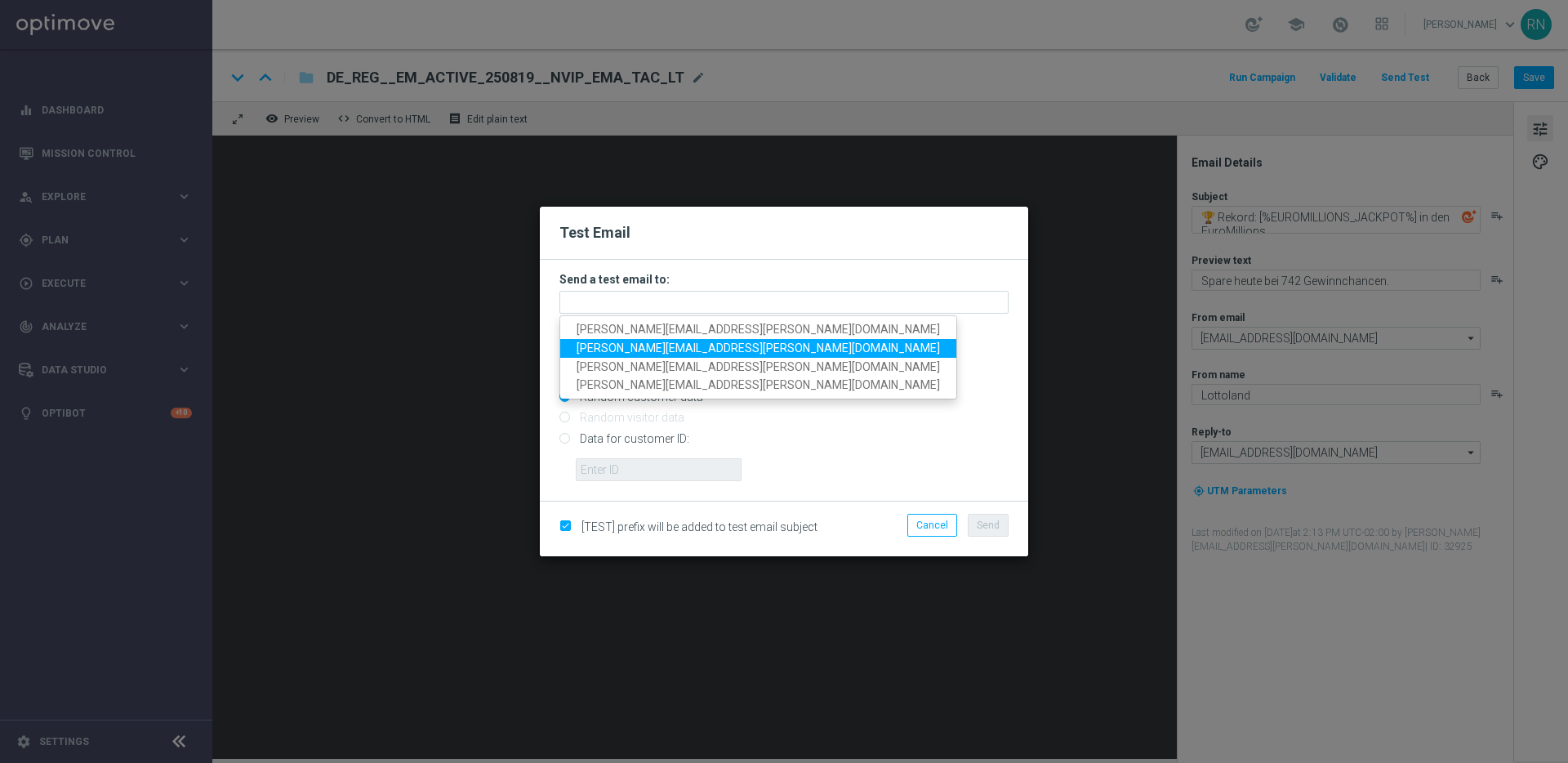
click at [716, 350] on span "[PERSON_NAME][EMAIL_ADDRESS][PERSON_NAME][DOMAIN_NAME]" at bounding box center [758, 348] width 364 height 13
type input "[PERSON_NAME][EMAIL_ADDRESS][PERSON_NAME][DOMAIN_NAME]"
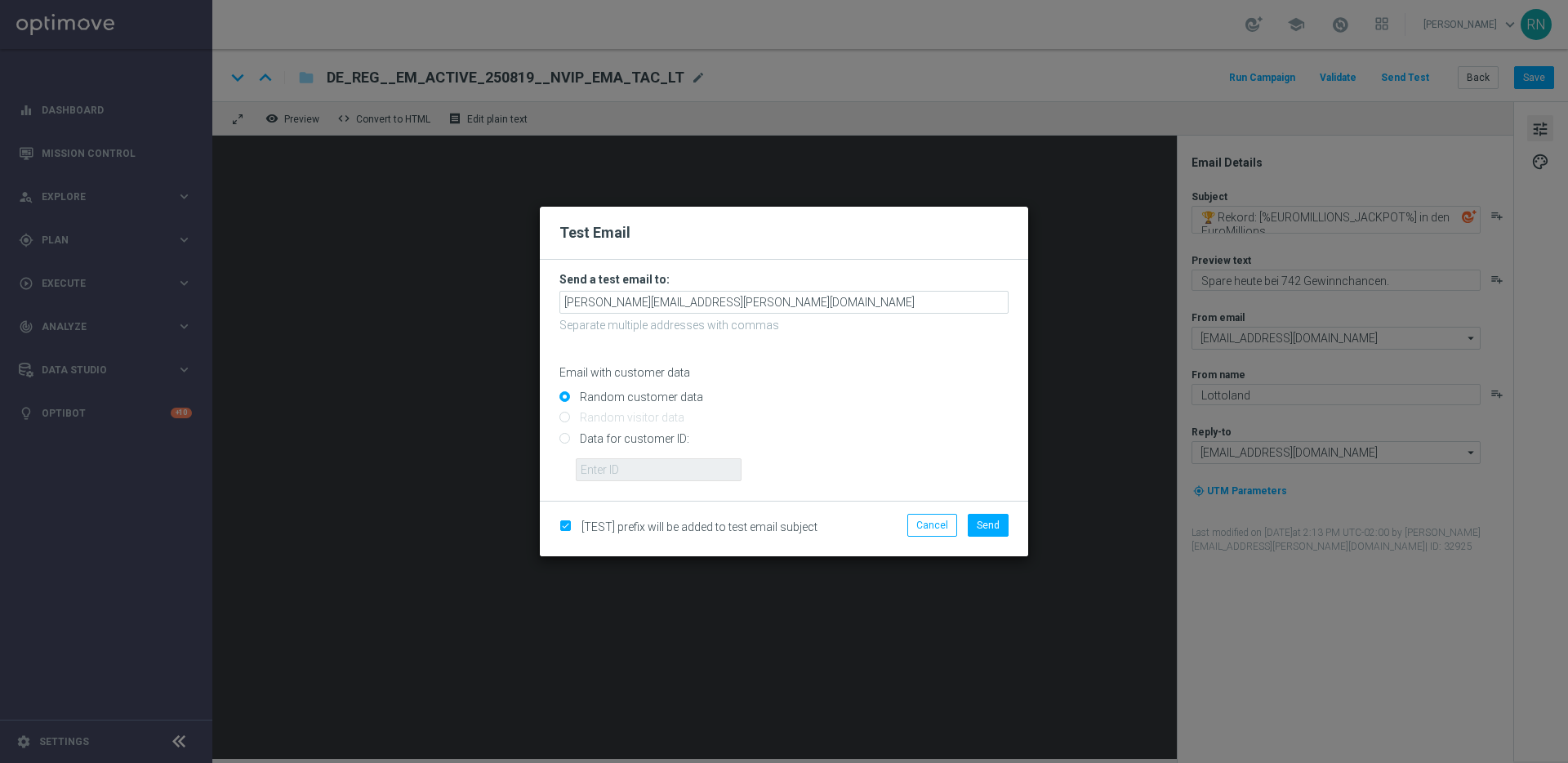
click at [605, 441] on input "Data for customer ID:" at bounding box center [784, 446] width 449 height 23
radio input "true"
click at [659, 466] on input "text" at bounding box center [659, 470] width 166 height 23
click at [653, 473] on input "text" at bounding box center [659, 470] width 166 height 23
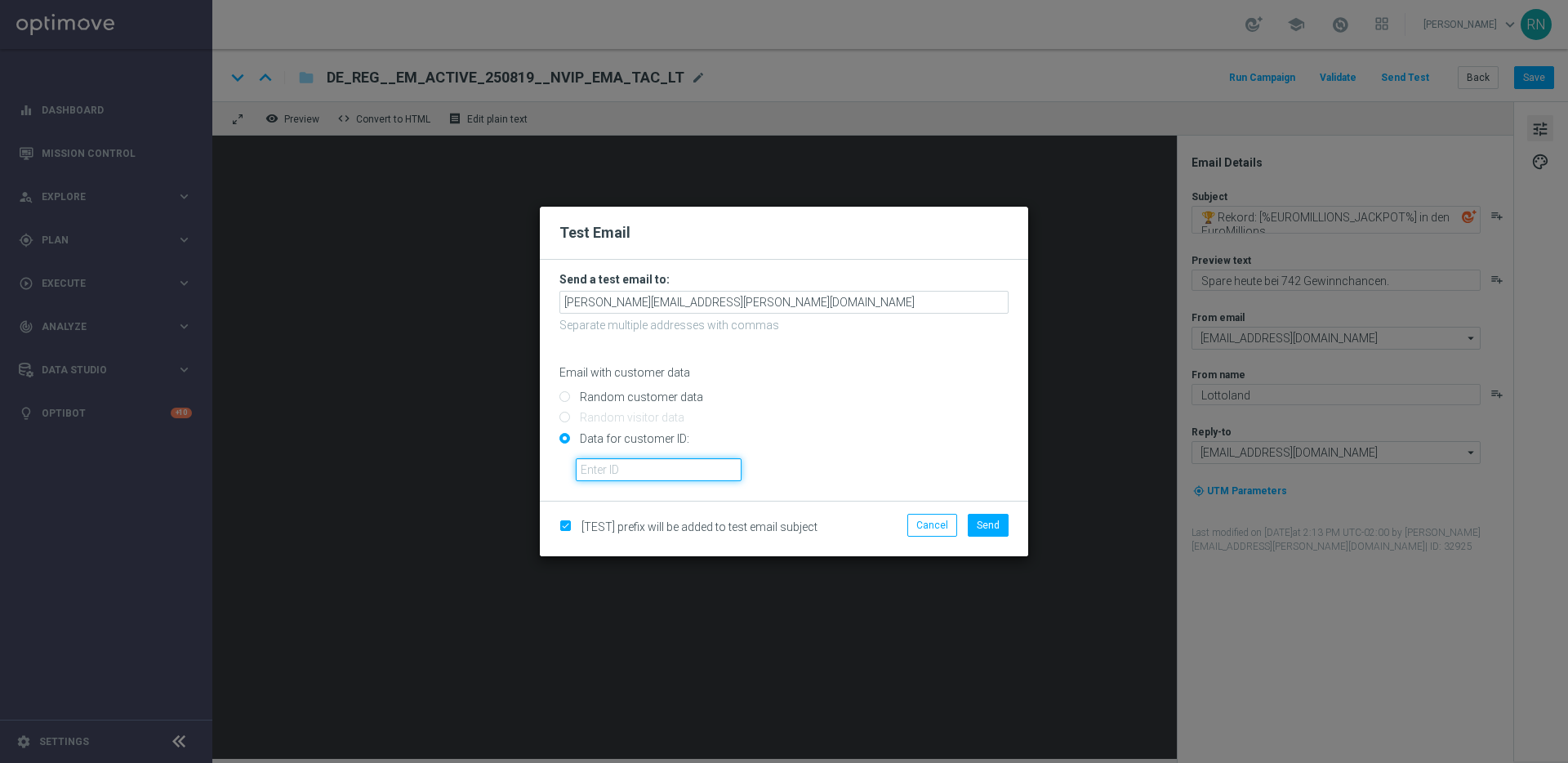
paste input "224104801"
type input "224104801"
click at [994, 524] on span "Send" at bounding box center [988, 525] width 23 height 12
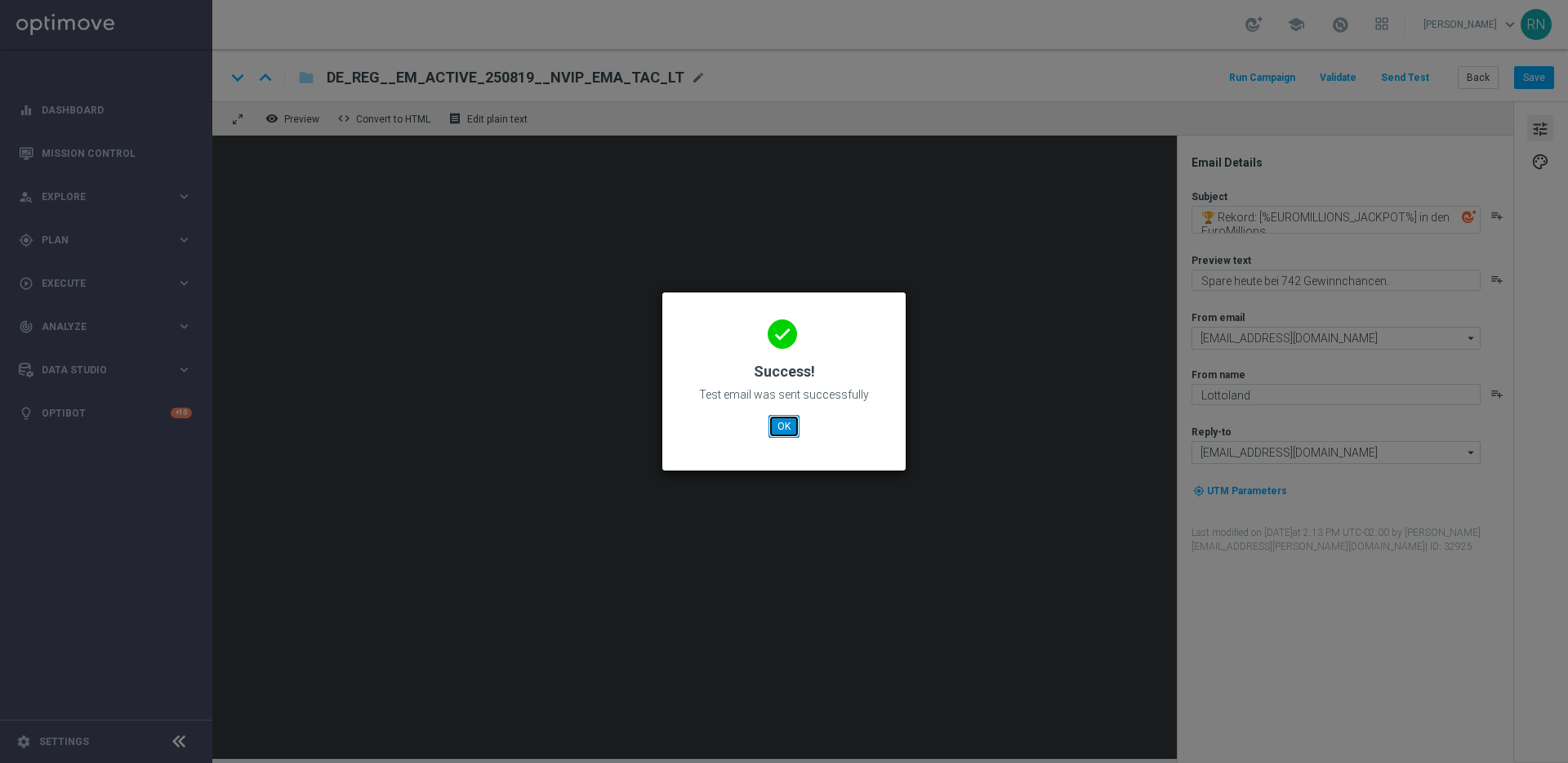
click at [784, 424] on button "OK" at bounding box center [784, 427] width 31 height 23
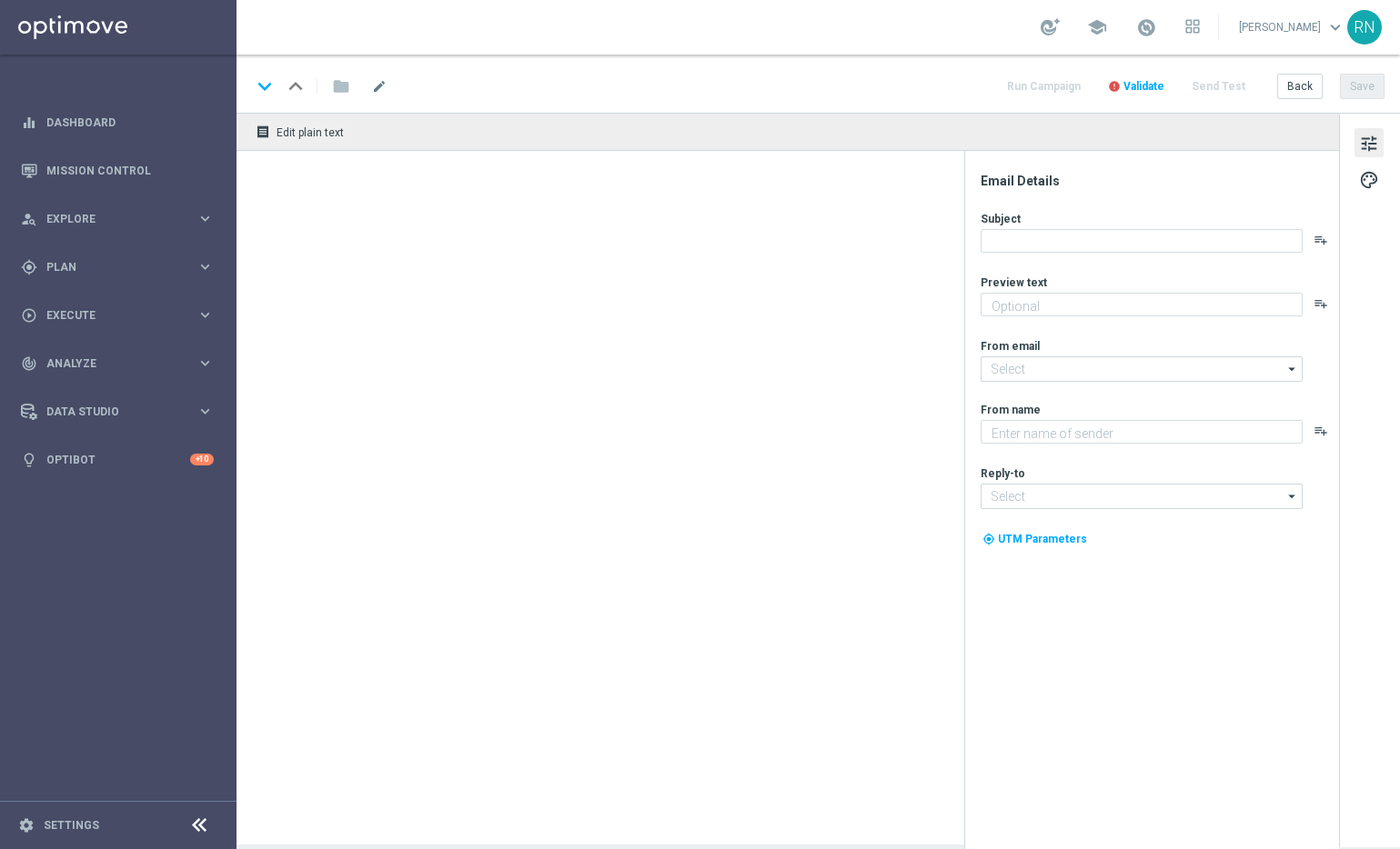
click at [979, 16] on div "school [PERSON_NAME] keyboard_arrow_down RN" at bounding box center [817, 27] width 1163 height 54
type textarea "Hol dir 50 % Rabatt."
type textarea "Lottoland"
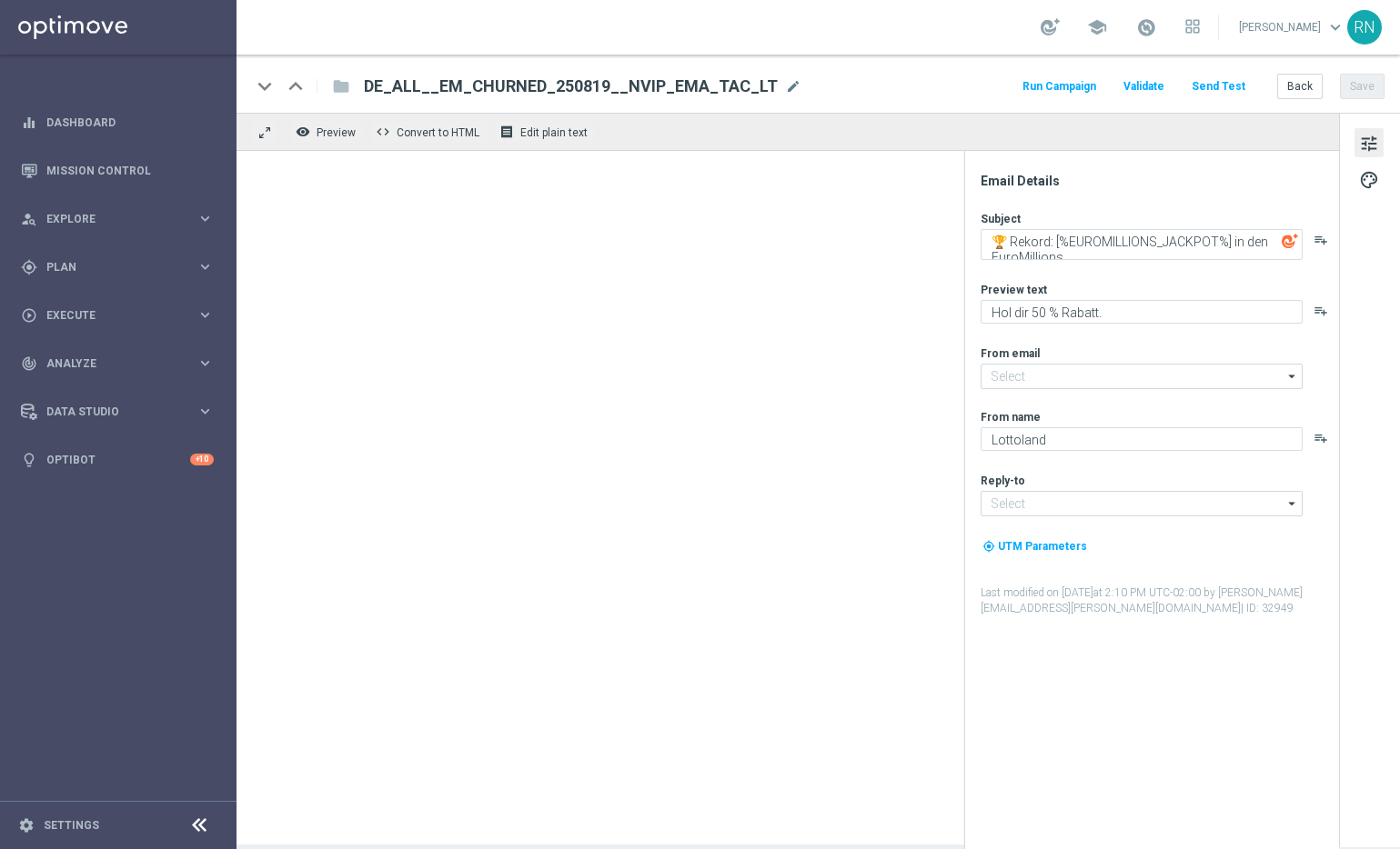
type input "[EMAIL_ADDRESS][DOMAIN_NAME]"
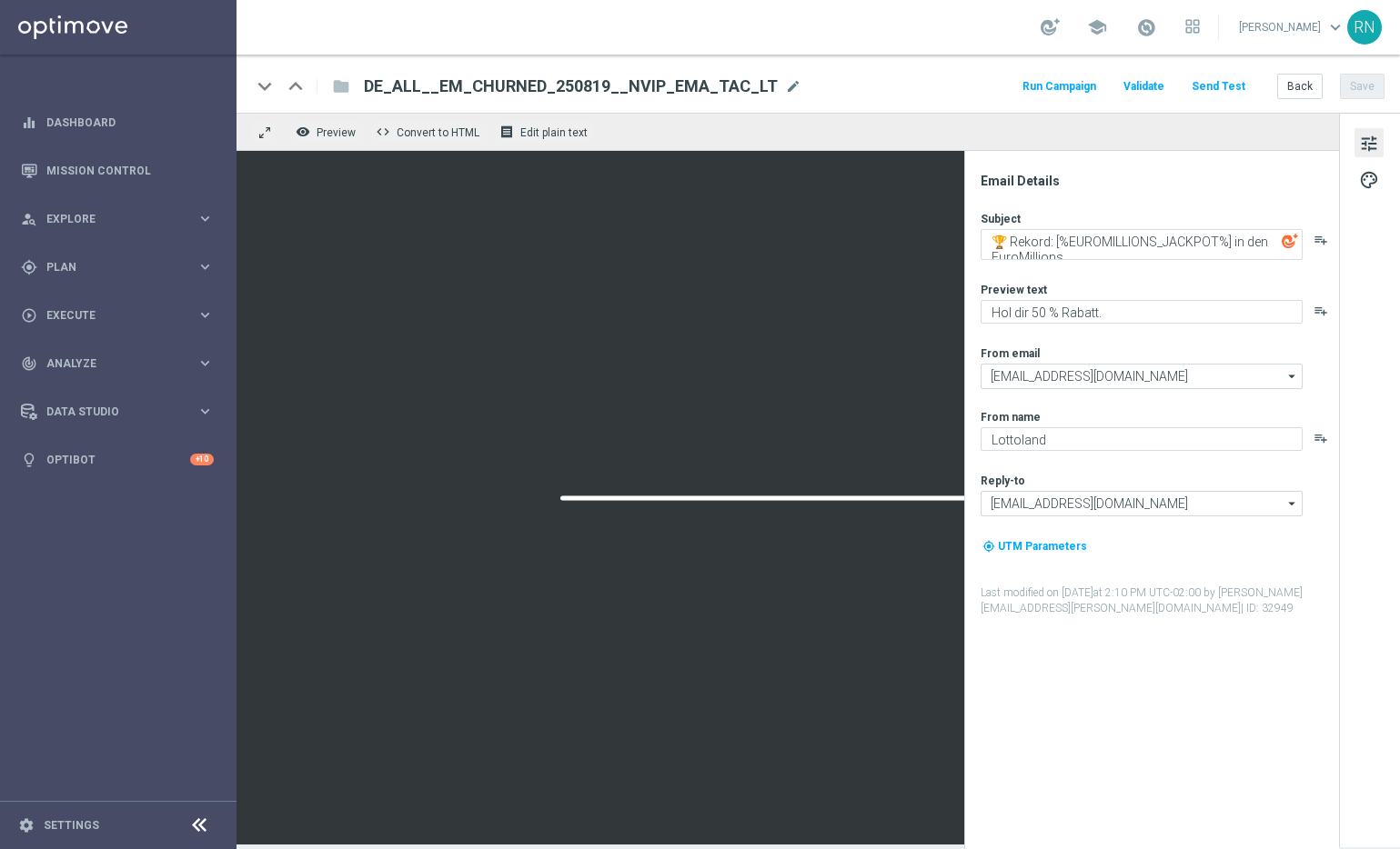
click at [1226, 86] on button "Send Test" at bounding box center [1218, 87] width 59 height 25
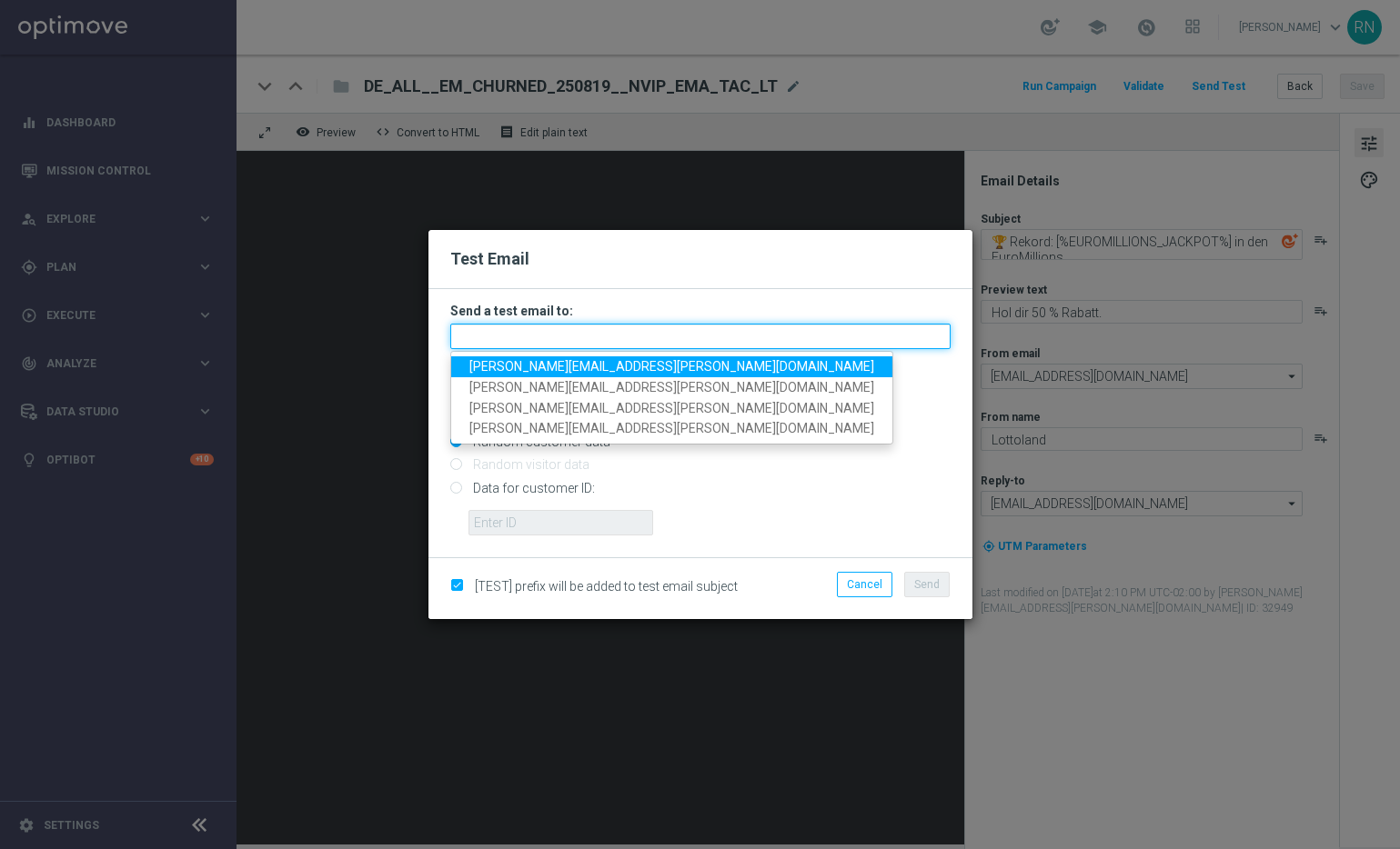
click at [564, 342] on input "text" at bounding box center [700, 336] width 500 height 26
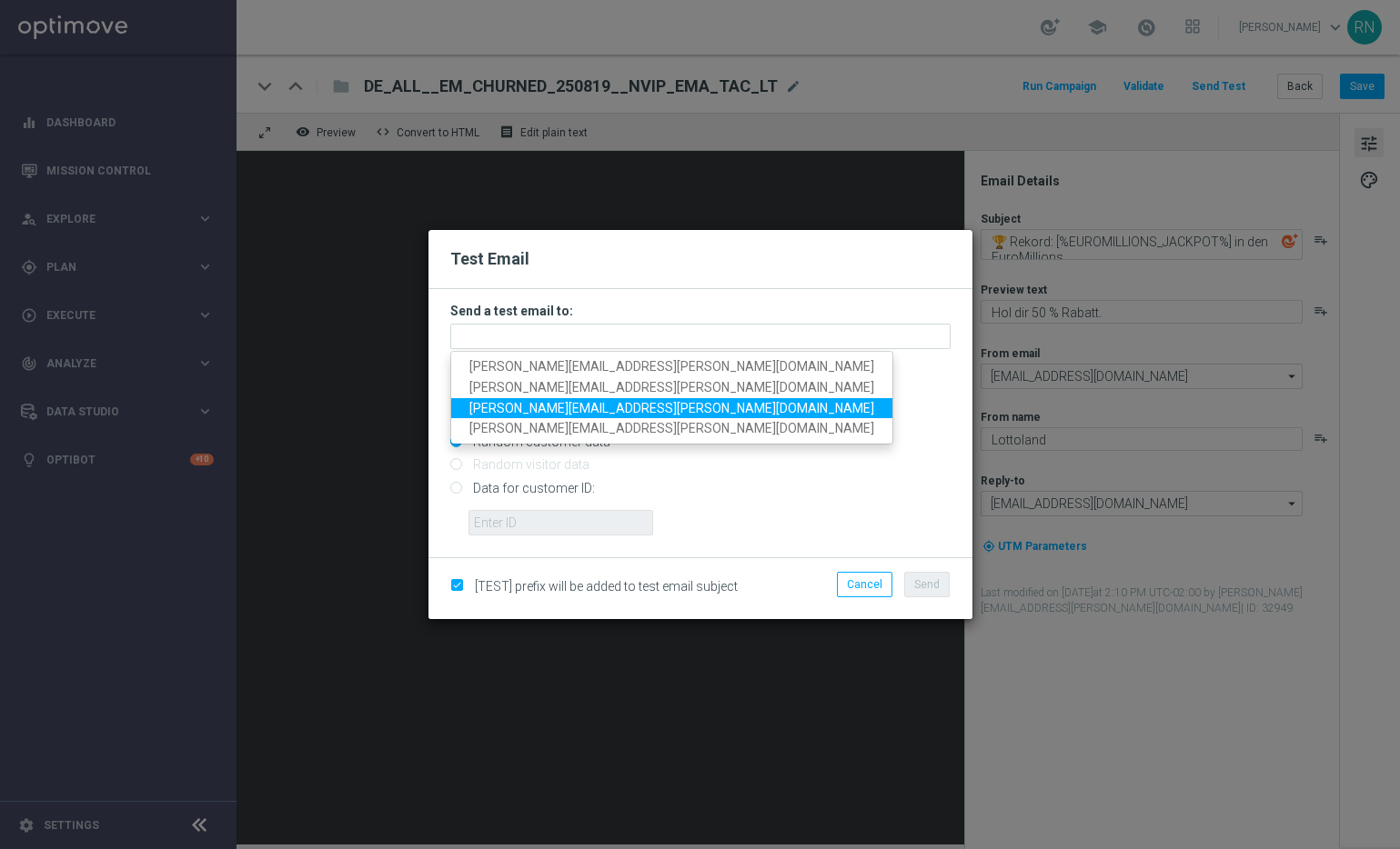
click at [621, 403] on span "[PERSON_NAME][EMAIL_ADDRESS][PERSON_NAME][DOMAIN_NAME]" at bounding box center [671, 407] width 405 height 15
type input "[PERSON_NAME][EMAIL_ADDRESS][PERSON_NAME][DOMAIN_NAME]"
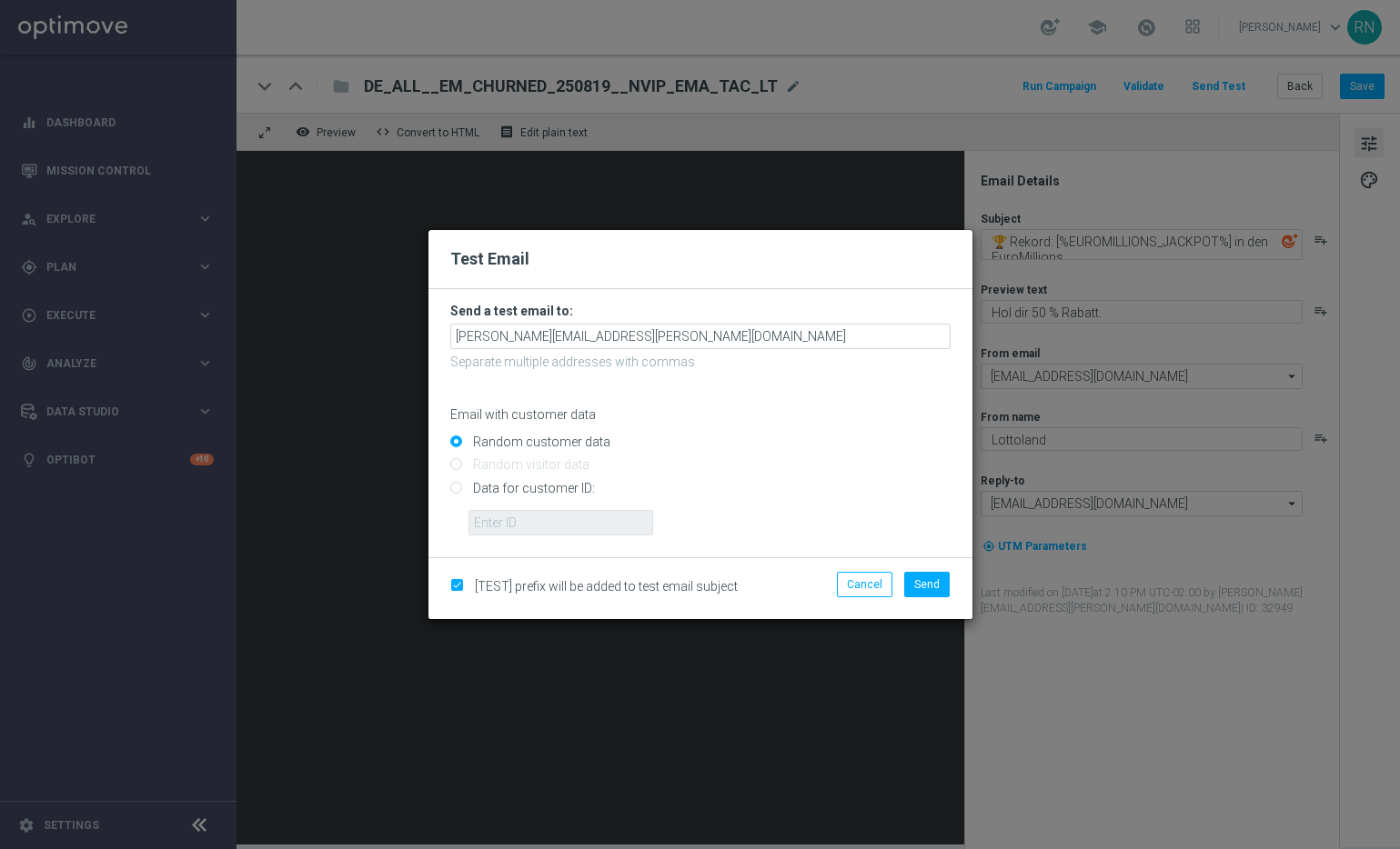
click at [524, 492] on input "Data for customer ID:" at bounding box center [700, 496] width 500 height 26
radio input "true"
click at [563, 527] on input "text" at bounding box center [561, 523] width 184 height 26
paste input "224148152"
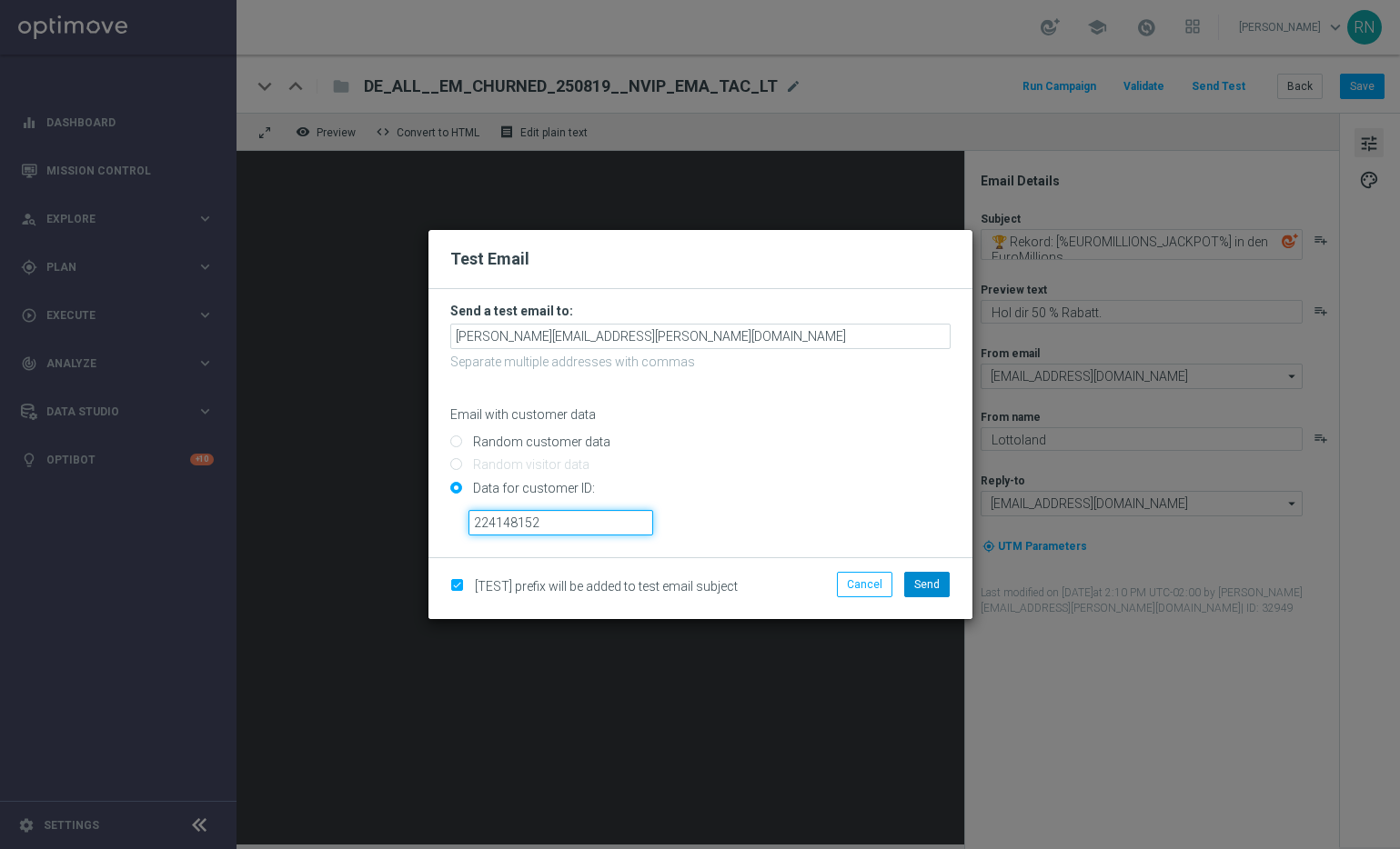
type input "224148152"
click at [943, 584] on button "Send" at bounding box center [926, 584] width 45 height 26
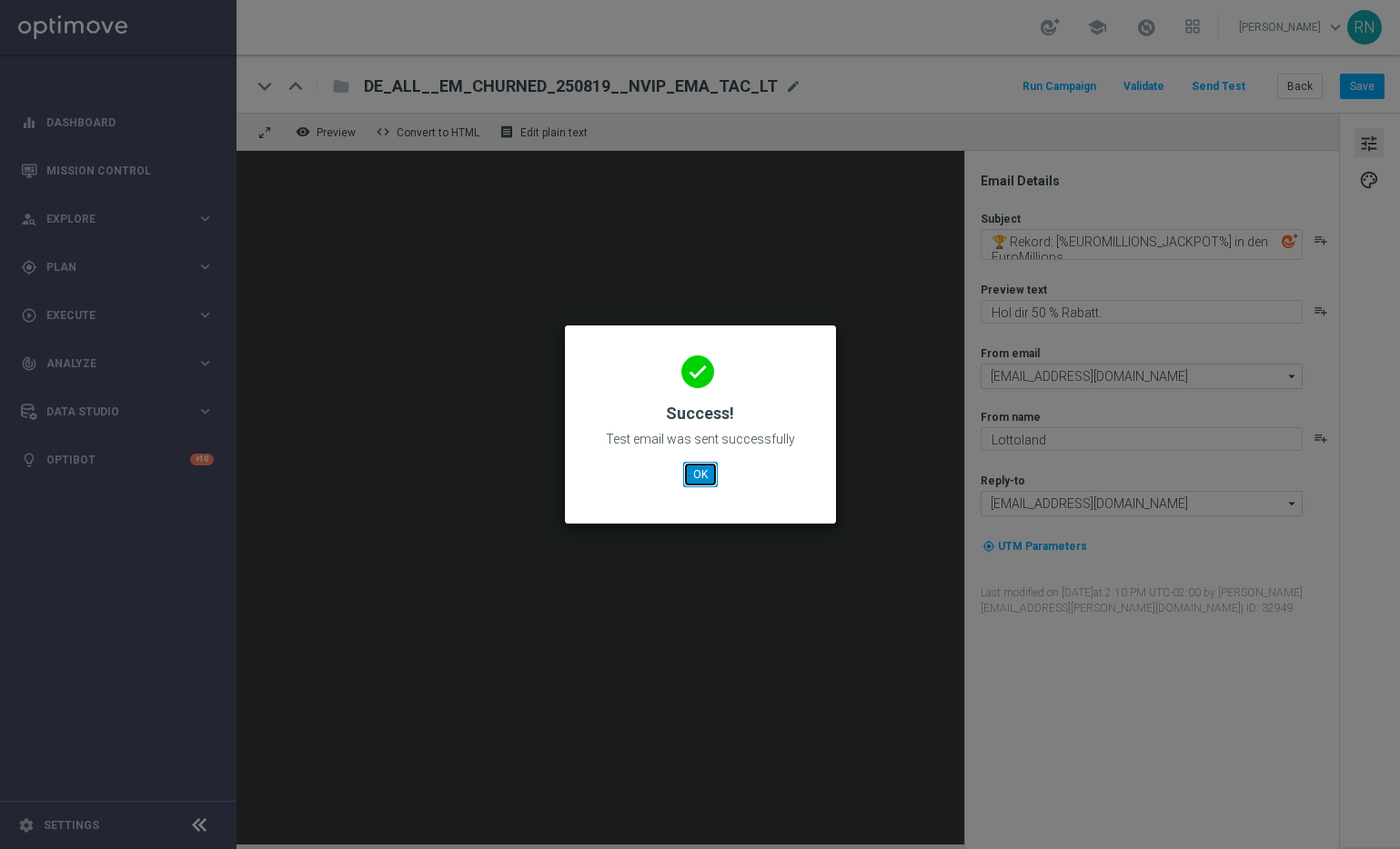
click at [695, 471] on button "OK" at bounding box center [700, 475] width 34 height 26
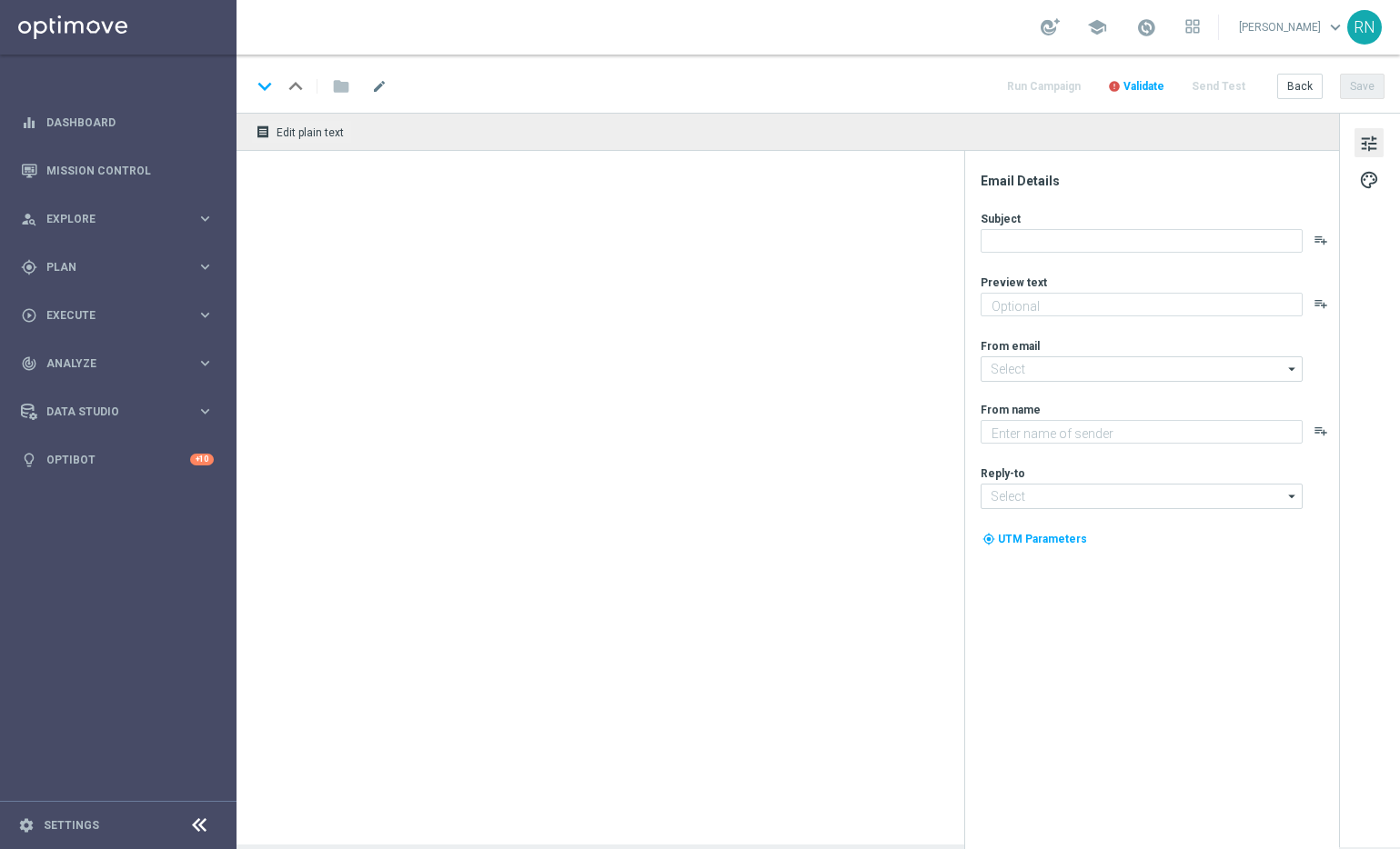
type textarea "Hol dir 50 % Rabatt."
type textarea "Lottoland"
type input "[EMAIL_ADDRESS][DOMAIN_NAME]"
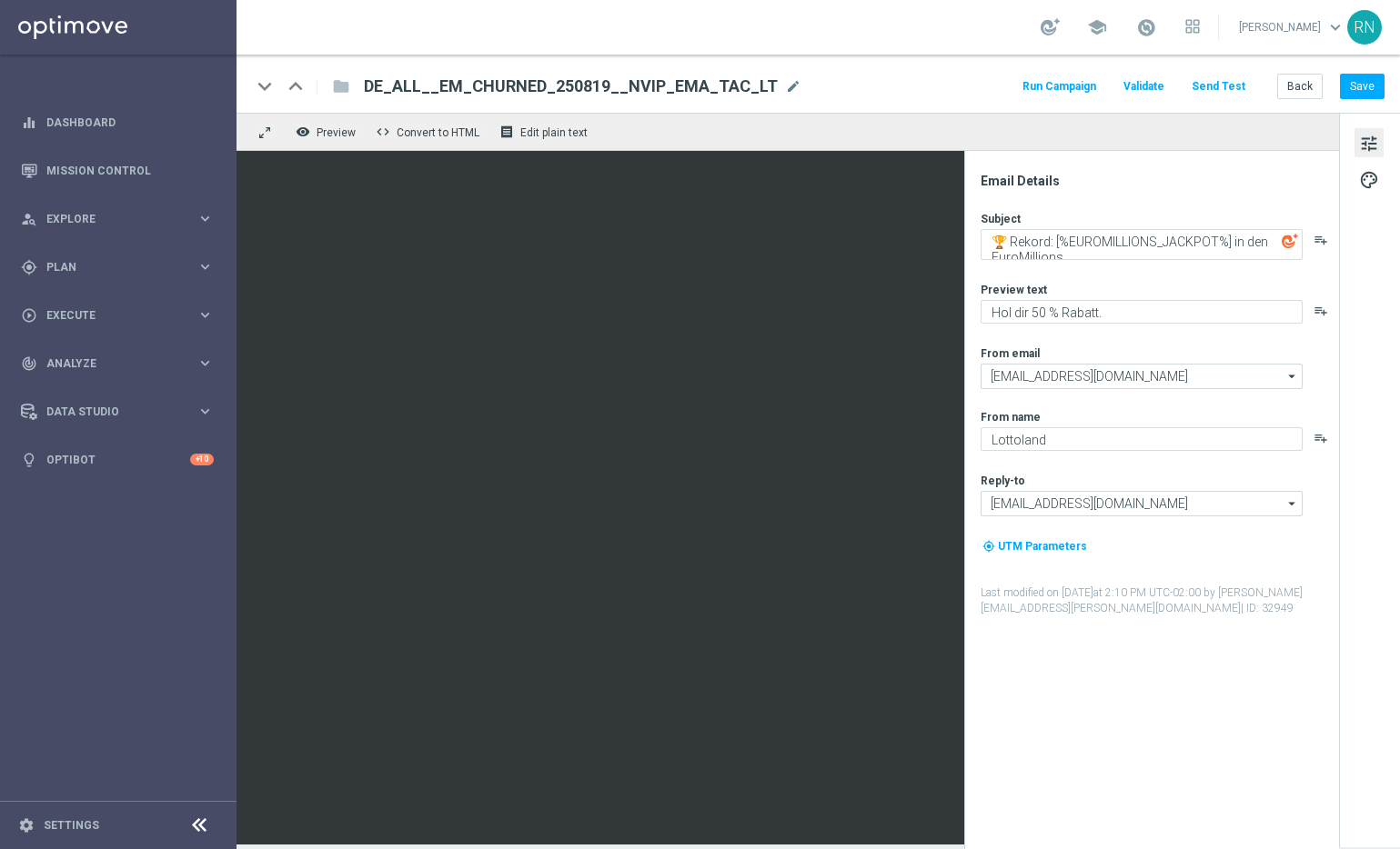
click at [1228, 90] on button "Send Test" at bounding box center [1218, 87] width 59 height 25
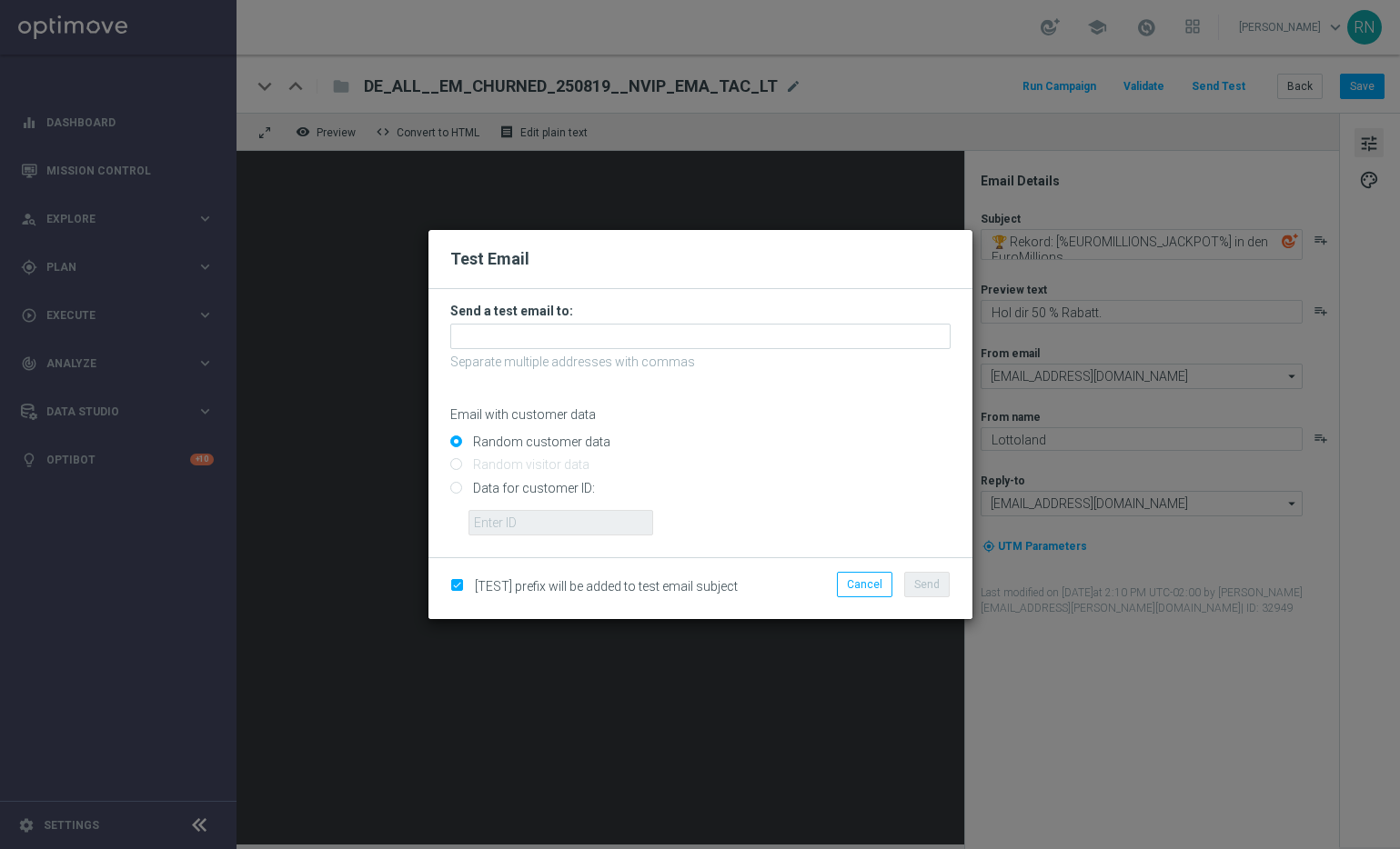
click at [575, 354] on p "Separate multiple addresses with commas" at bounding box center [700, 362] width 500 height 17
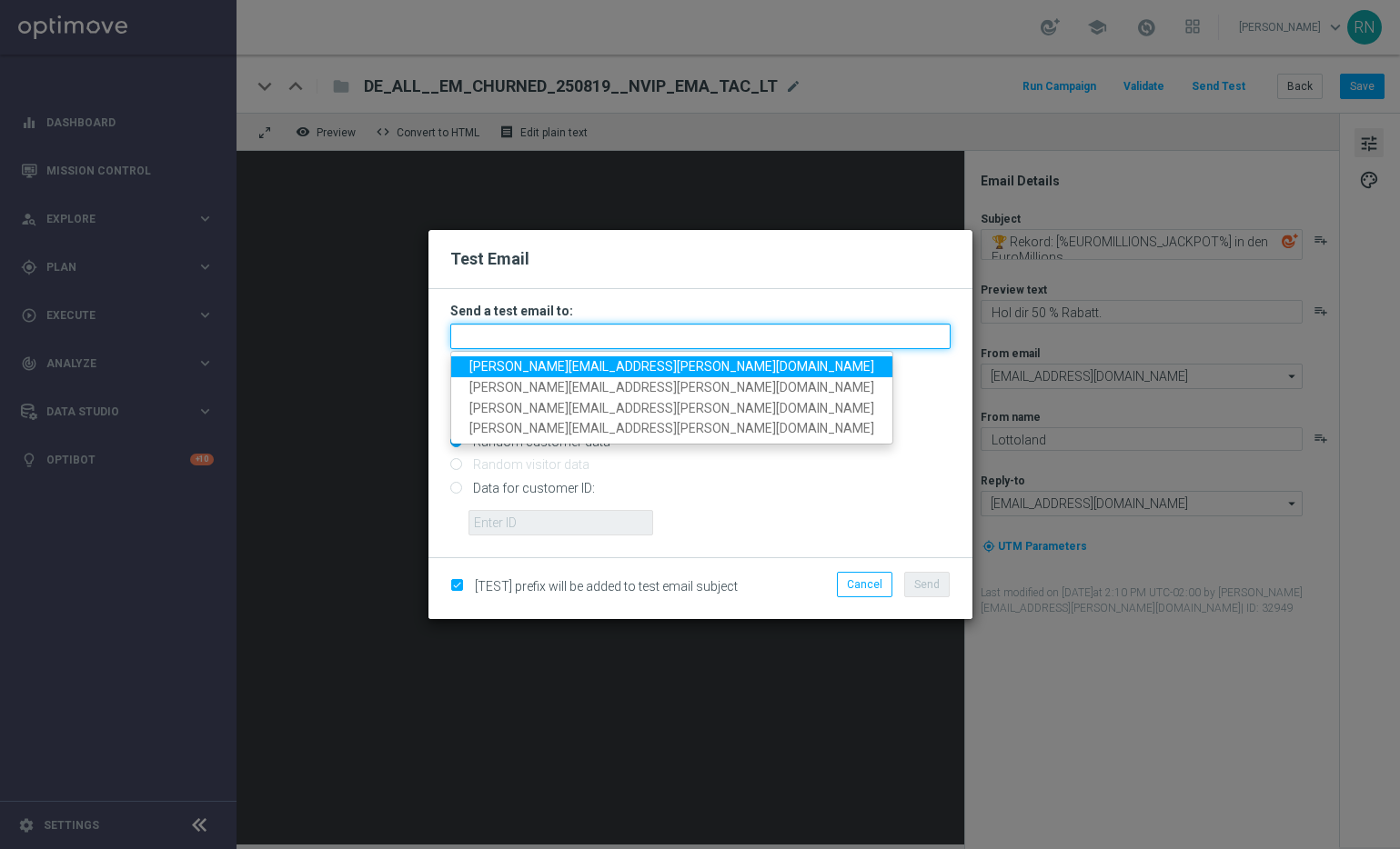
click at [578, 334] on input "text" at bounding box center [700, 336] width 500 height 26
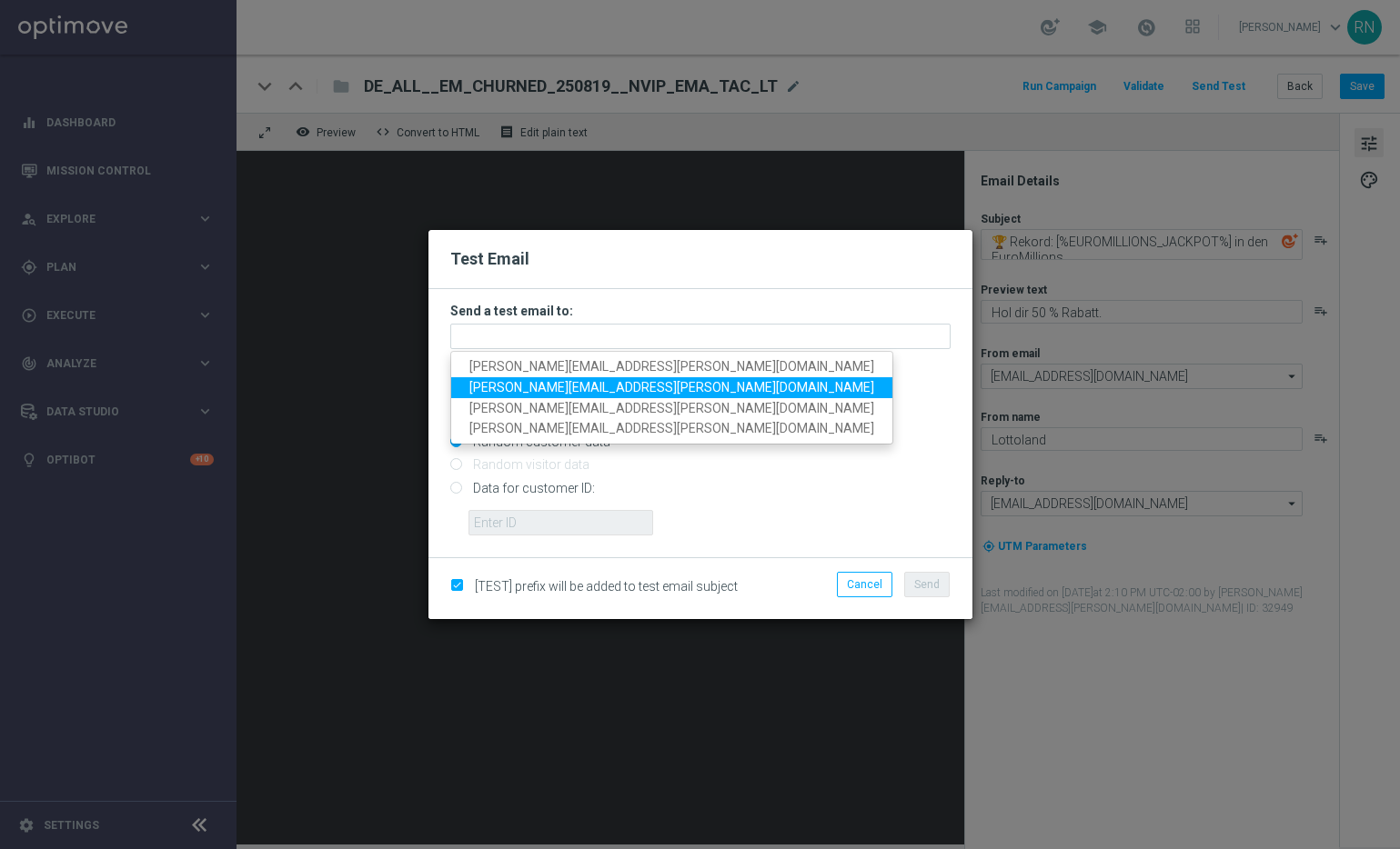
click at [605, 382] on span "[PERSON_NAME][EMAIL_ADDRESS][PERSON_NAME][DOMAIN_NAME]" at bounding box center [671, 387] width 405 height 15
type input "[PERSON_NAME][EMAIL_ADDRESS][PERSON_NAME][DOMAIN_NAME]"
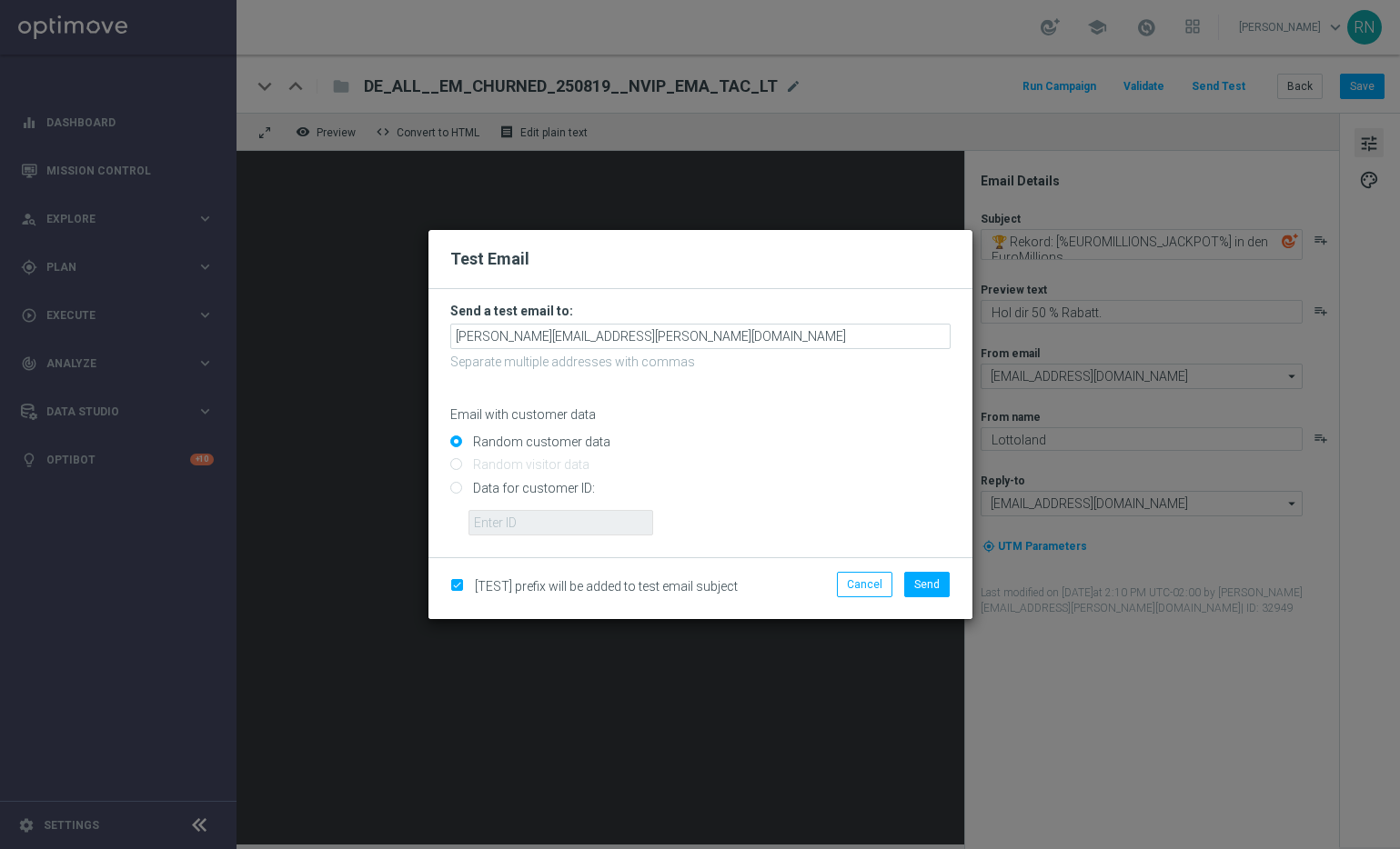
click at [470, 491] on input "Data for customer ID:" at bounding box center [700, 496] width 500 height 26
radio input "true"
click at [556, 528] on input "text" at bounding box center [561, 523] width 184 height 26
paste input "224104801"
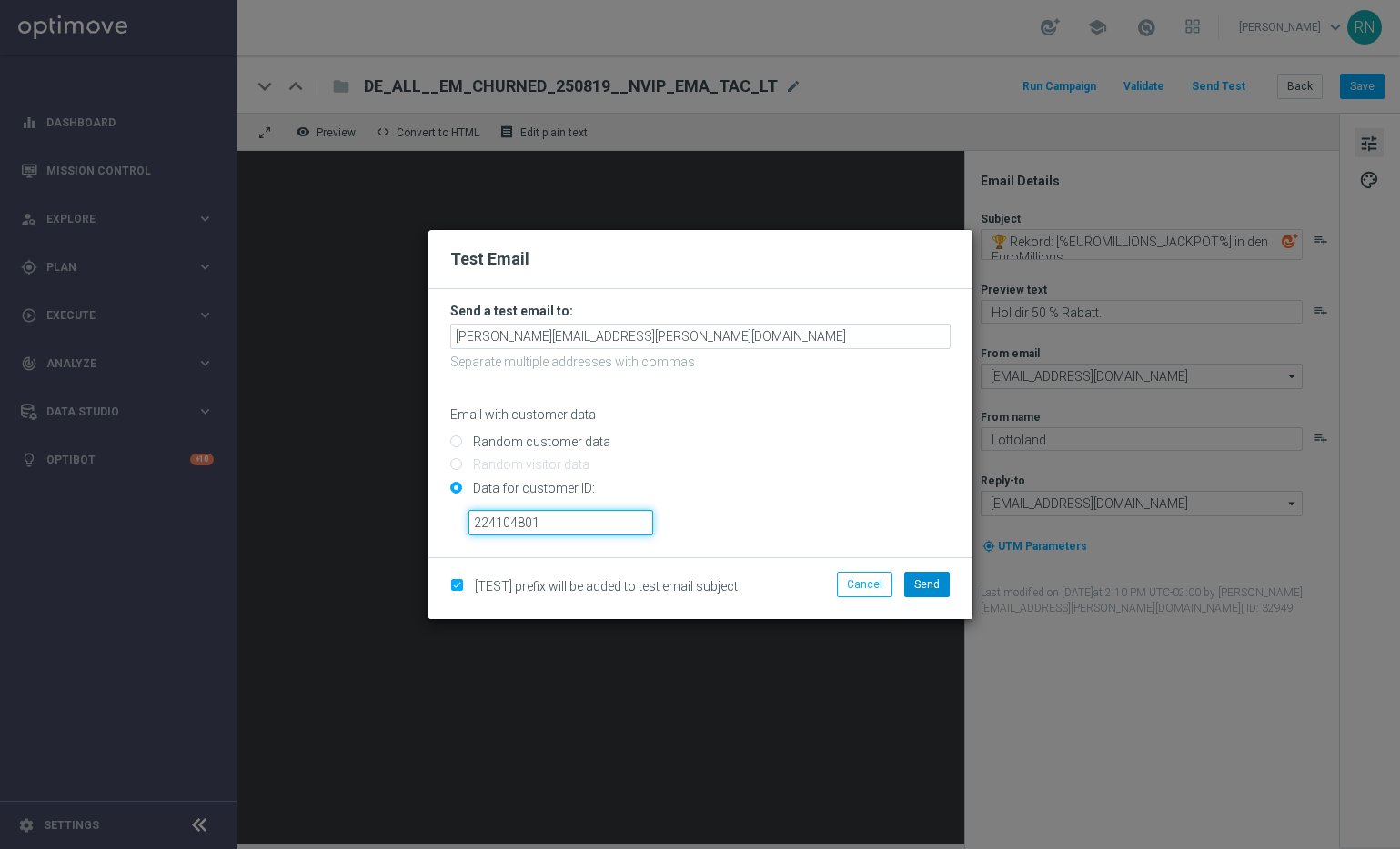
type input "224104801"
click at [927, 578] on span "Send" at bounding box center [927, 584] width 26 height 13
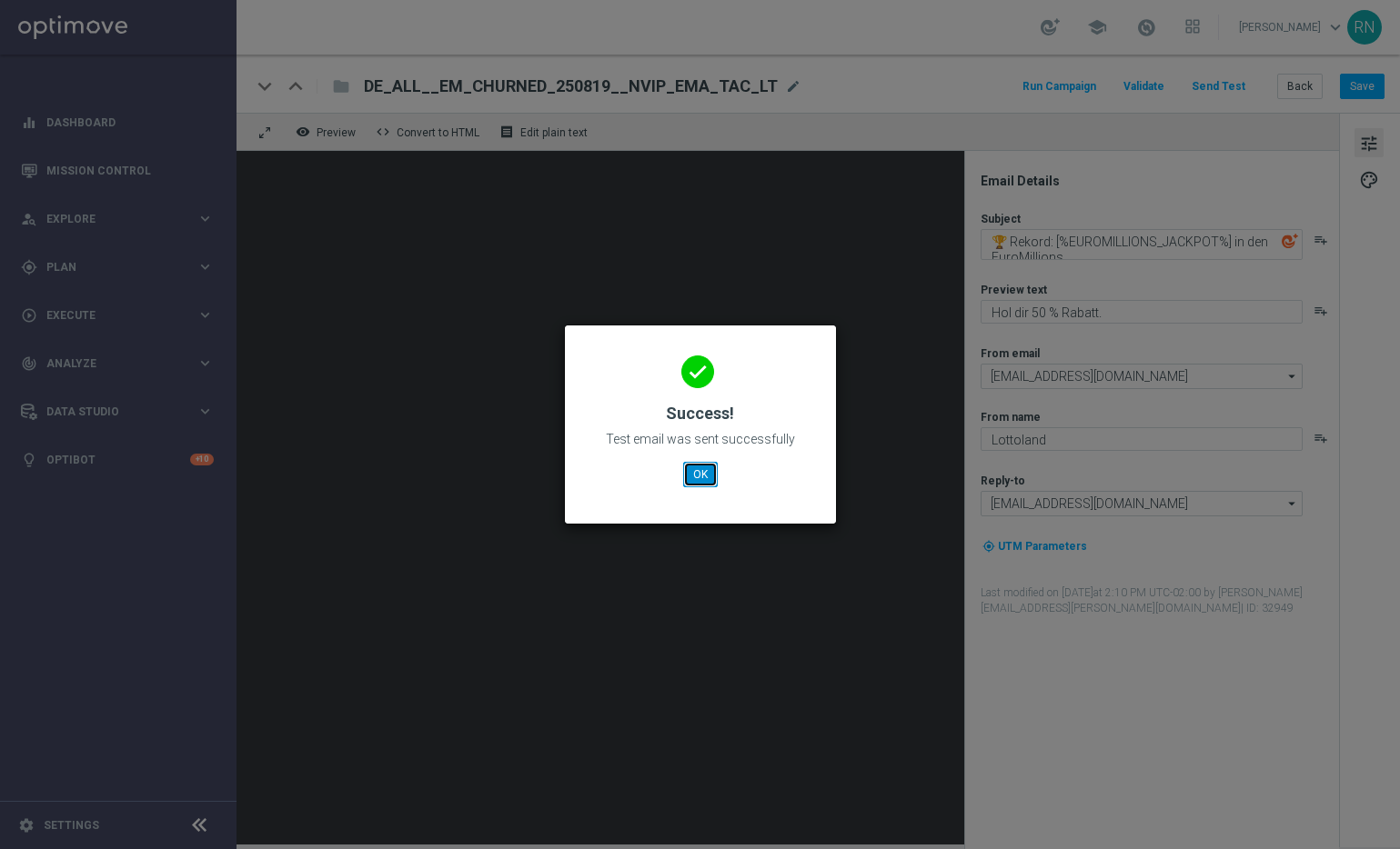
click at [708, 477] on button "OK" at bounding box center [700, 475] width 34 height 26
